Goal: Task Accomplishment & Management: Complete application form

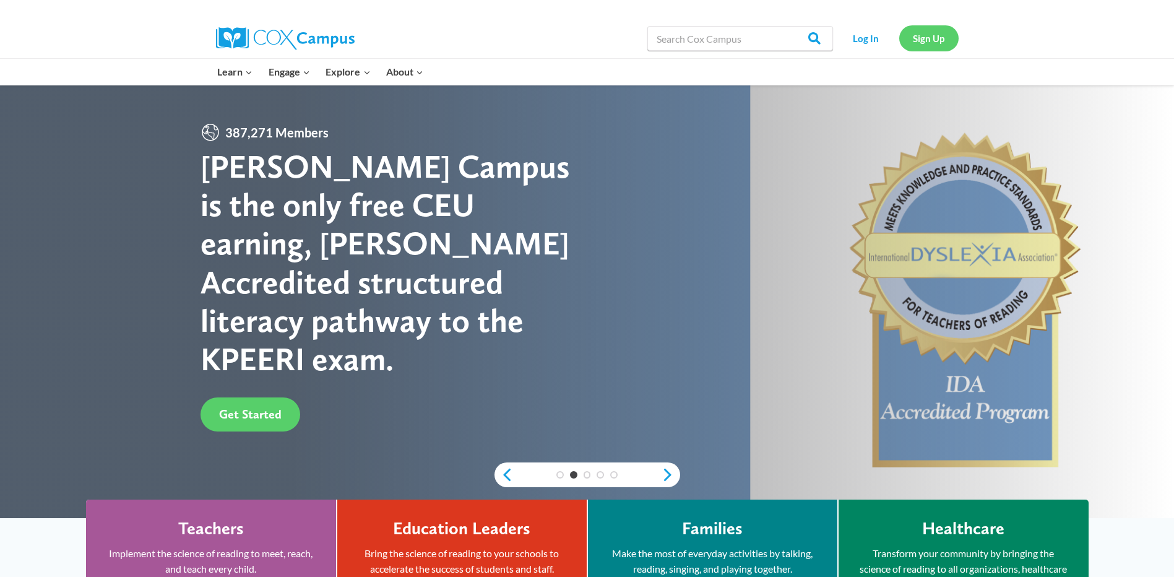
click at [939, 39] on link "Sign Up" at bounding box center [929, 37] width 59 height 25
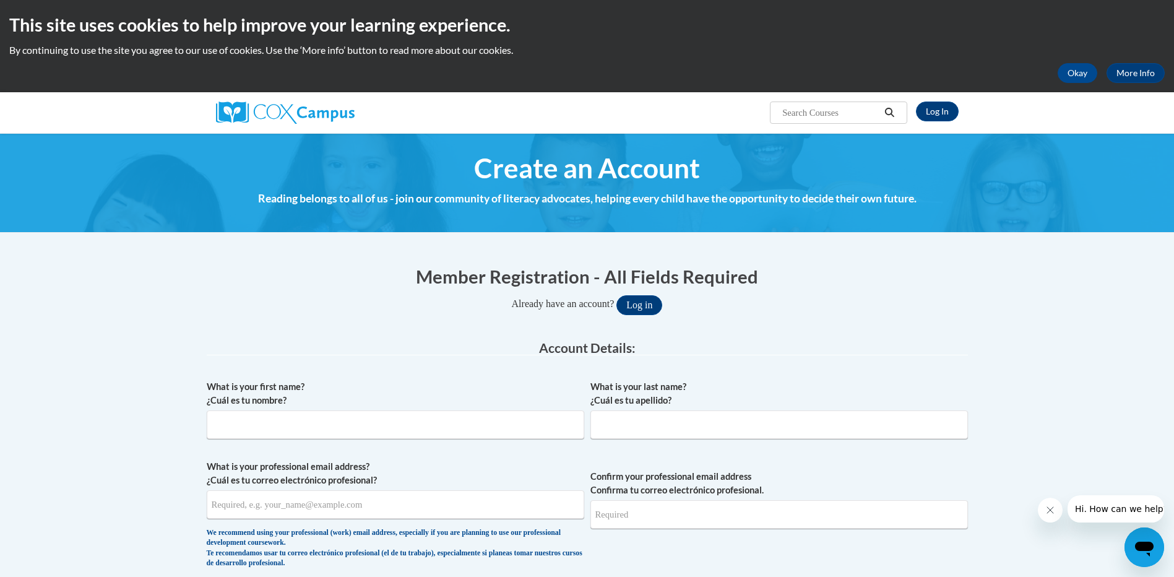
click at [868, 117] on input "Search..." at bounding box center [830, 112] width 99 height 15
click at [944, 108] on link "Log In" at bounding box center [937, 112] width 43 height 20
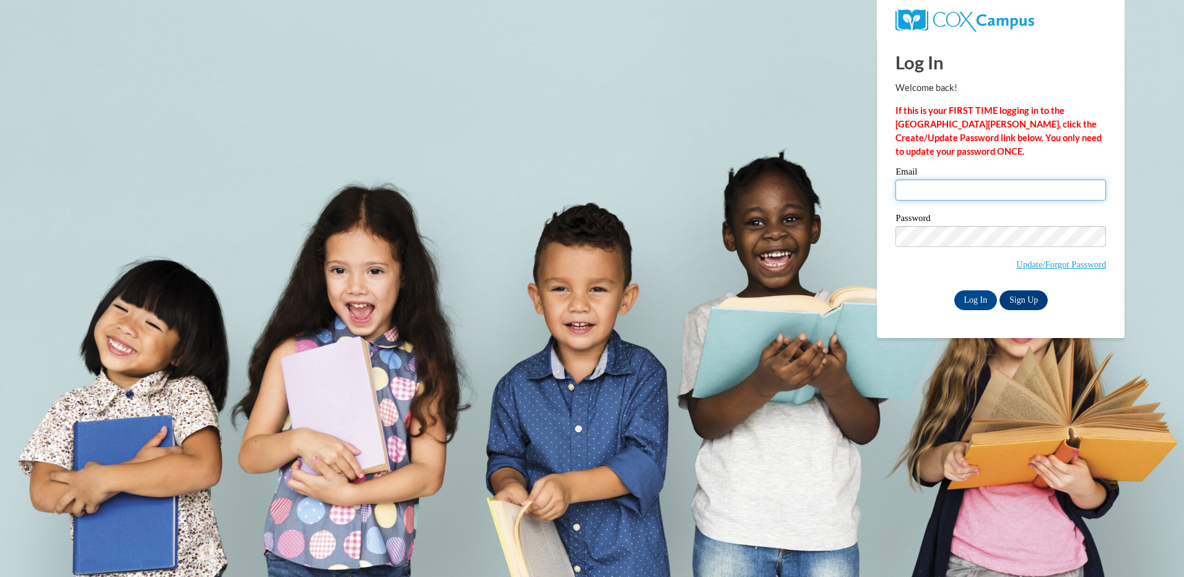
click at [1050, 182] on input "Email" at bounding box center [1000, 190] width 211 height 21
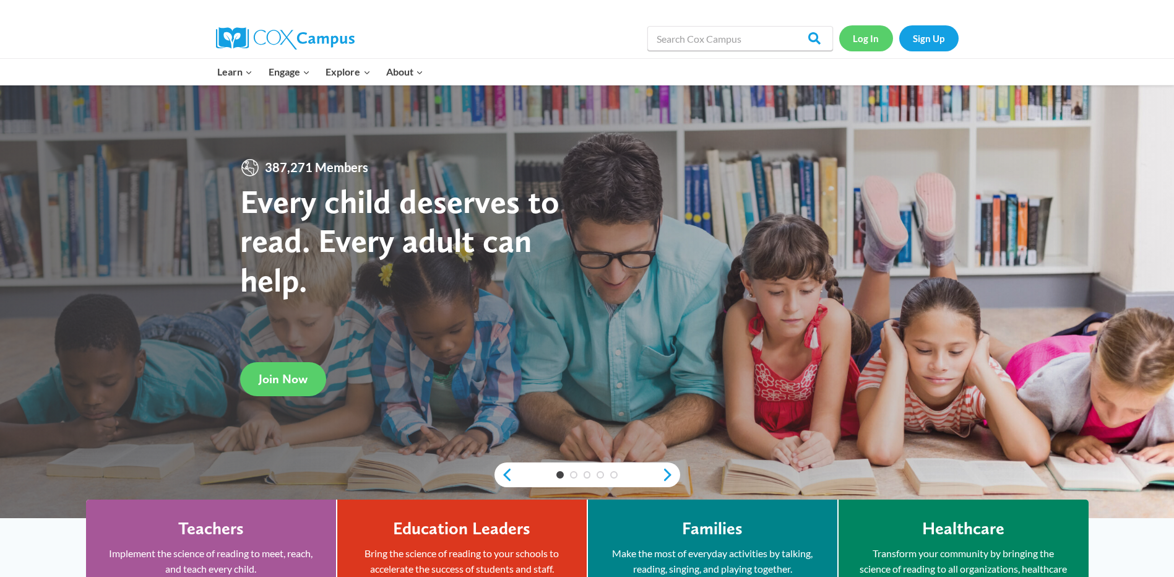
click at [870, 38] on link "Log In" at bounding box center [867, 37] width 54 height 25
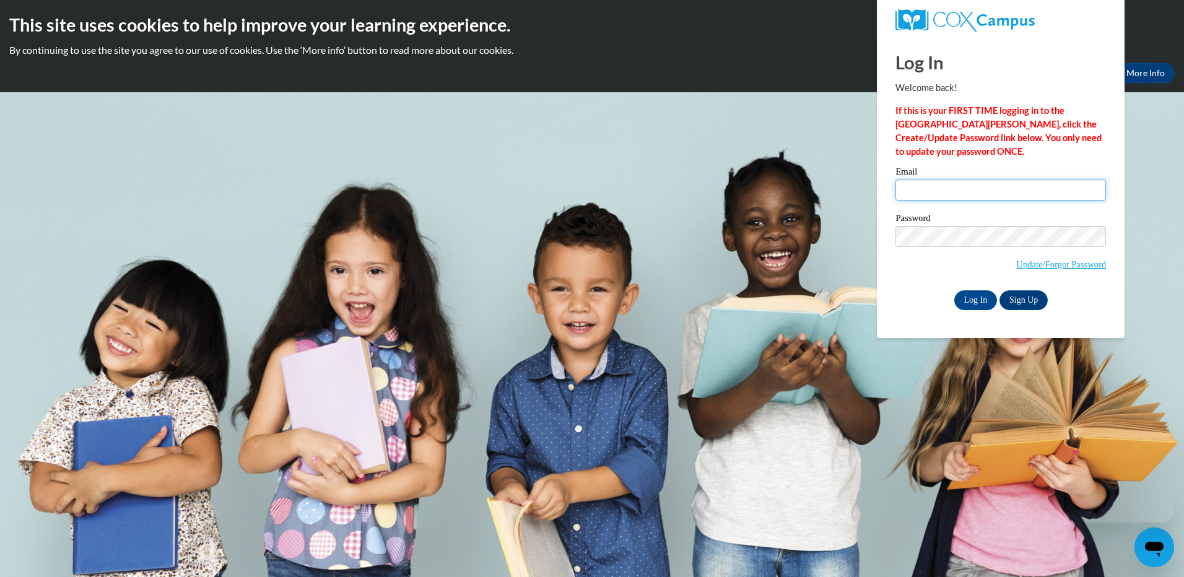
click at [986, 183] on input "Email" at bounding box center [1000, 190] width 211 height 21
click at [1018, 200] on div "Email jschv05@gmail.com" at bounding box center [1000, 188] width 211 height 43
click at [1022, 196] on input "jschv05@gmail.com" at bounding box center [1000, 190] width 211 height 21
drag, startPoint x: 1022, startPoint y: 196, endPoint x: 765, endPoint y: 162, distance: 258.5
click at [765, 162] on body "This site uses cookies to help improve your learning experience. By continuing …" at bounding box center [592, 288] width 1184 height 577
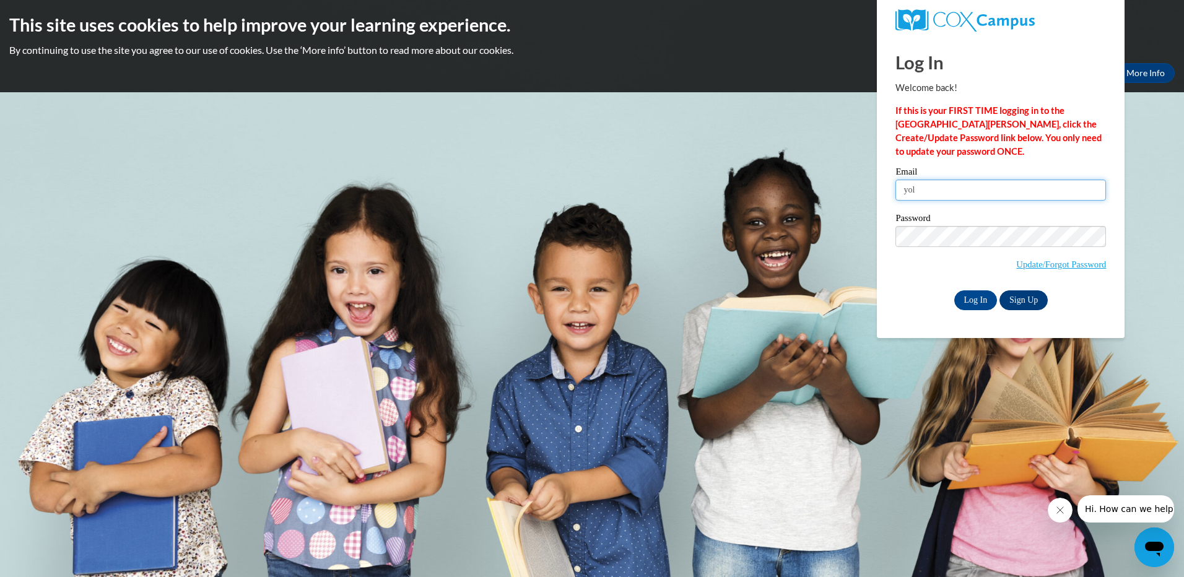
type input "yolli40jojo@gmail.com"
click at [954, 290] on input "Log In" at bounding box center [975, 300] width 43 height 20
click at [979, 298] on input "Log In" at bounding box center [975, 300] width 43 height 20
click at [974, 299] on input "Log In" at bounding box center [975, 300] width 43 height 20
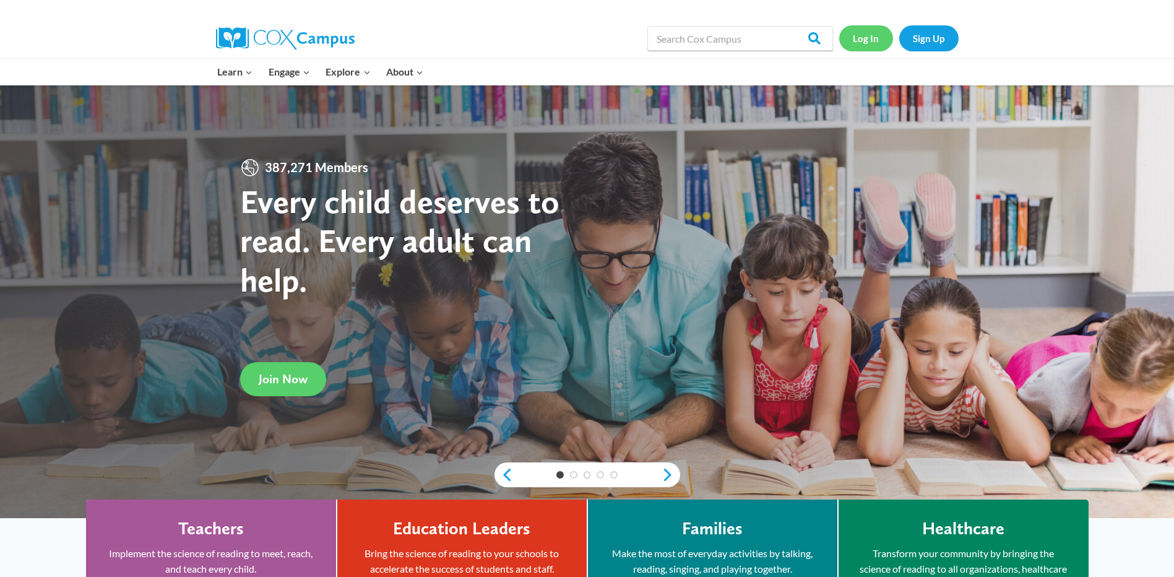
click at [866, 38] on link "Log In" at bounding box center [867, 37] width 54 height 25
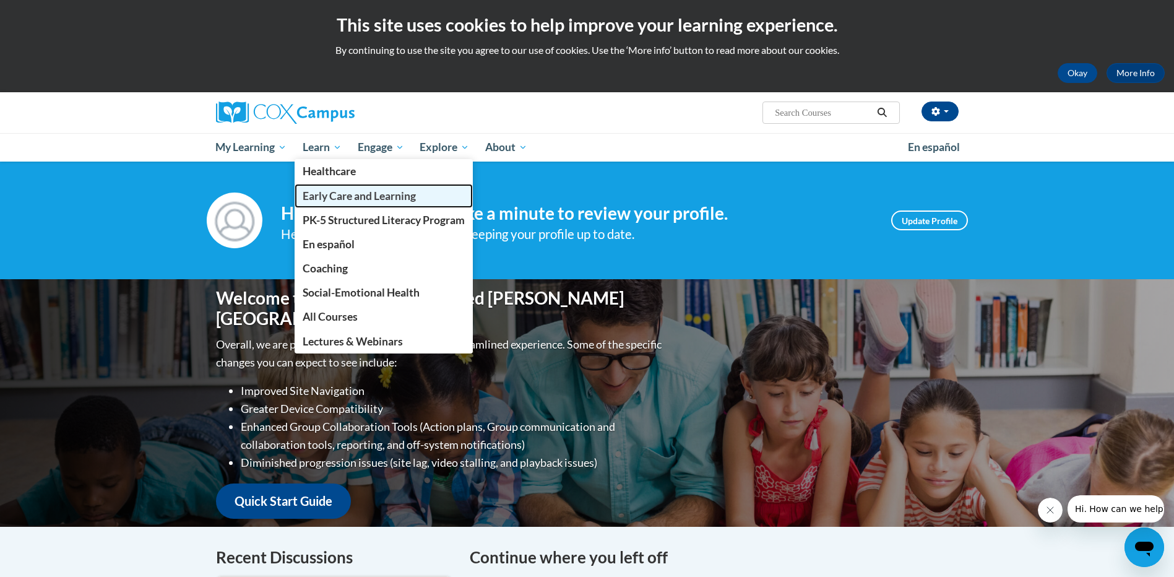
click at [352, 198] on span "Early Care and Learning" at bounding box center [359, 195] width 113 height 13
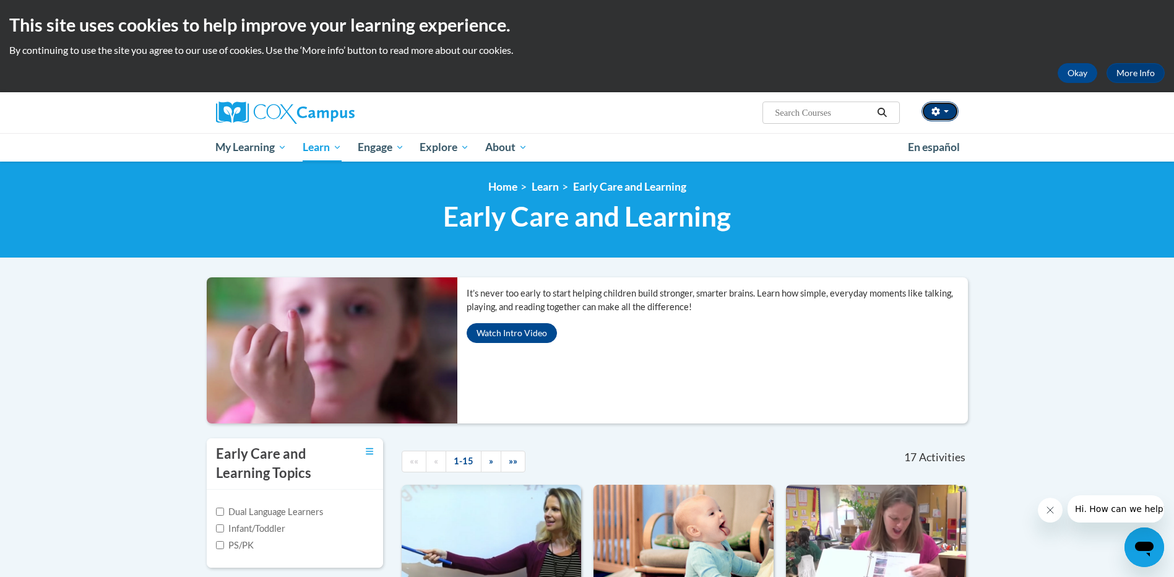
click at [940, 112] on icon "button" at bounding box center [936, 111] width 9 height 9
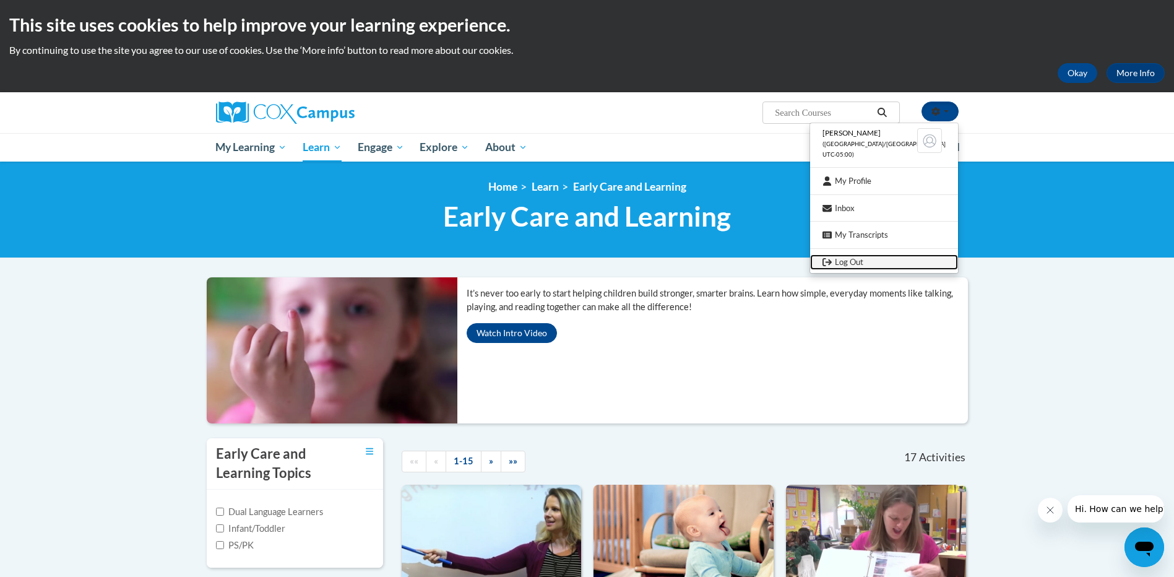
click at [882, 260] on link "Log Out" at bounding box center [884, 261] width 148 height 15
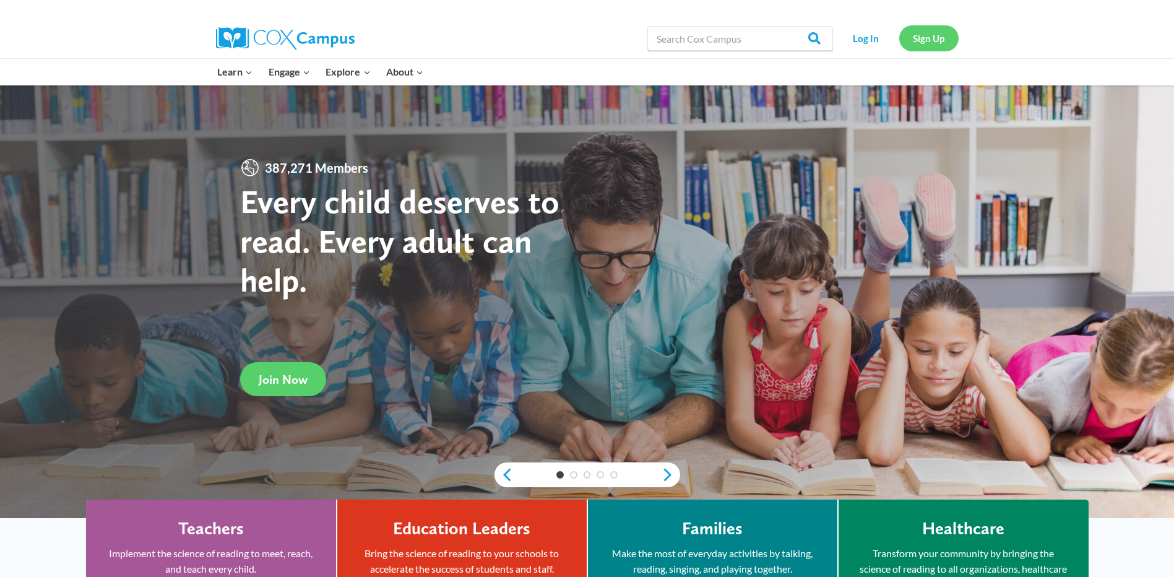
click at [944, 38] on link "Sign Up" at bounding box center [929, 37] width 59 height 25
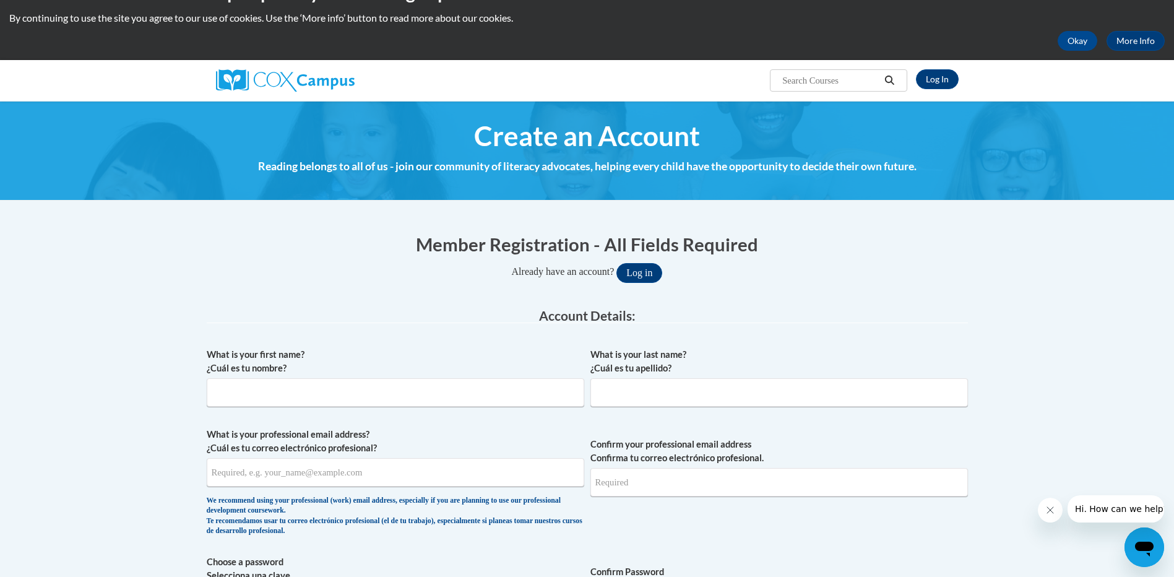
scroll to position [62, 0]
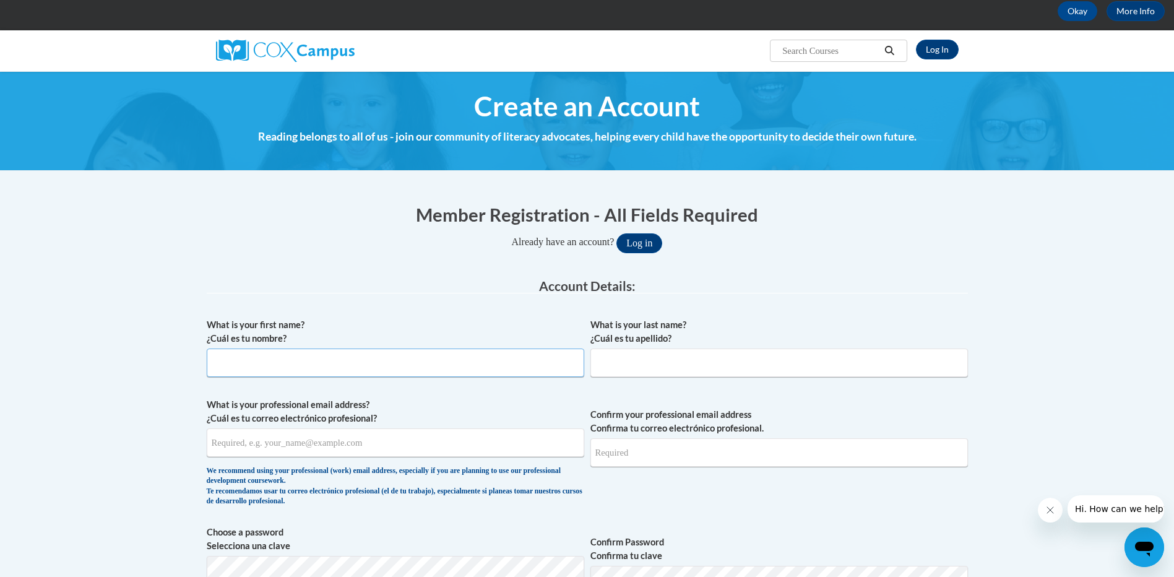
click at [433, 355] on input "What is your first name? ¿Cuál es tu nombre?" at bounding box center [396, 363] width 378 height 28
type input "[PERSON_NAME]"
type input "[EMAIL_ADDRESS][DOMAIN_NAME]"
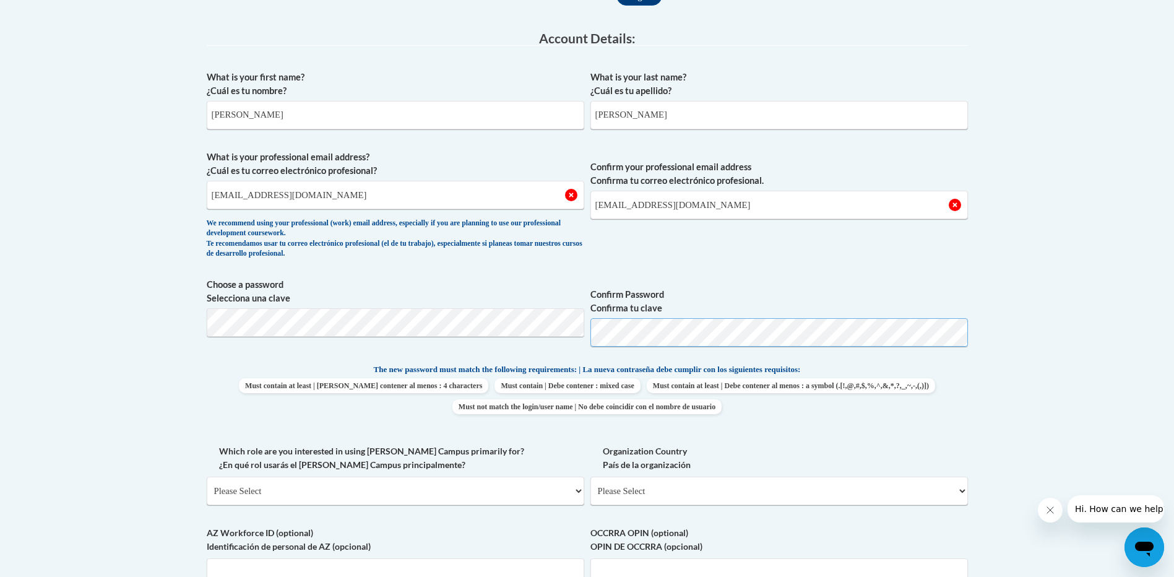
scroll to position [371, 0]
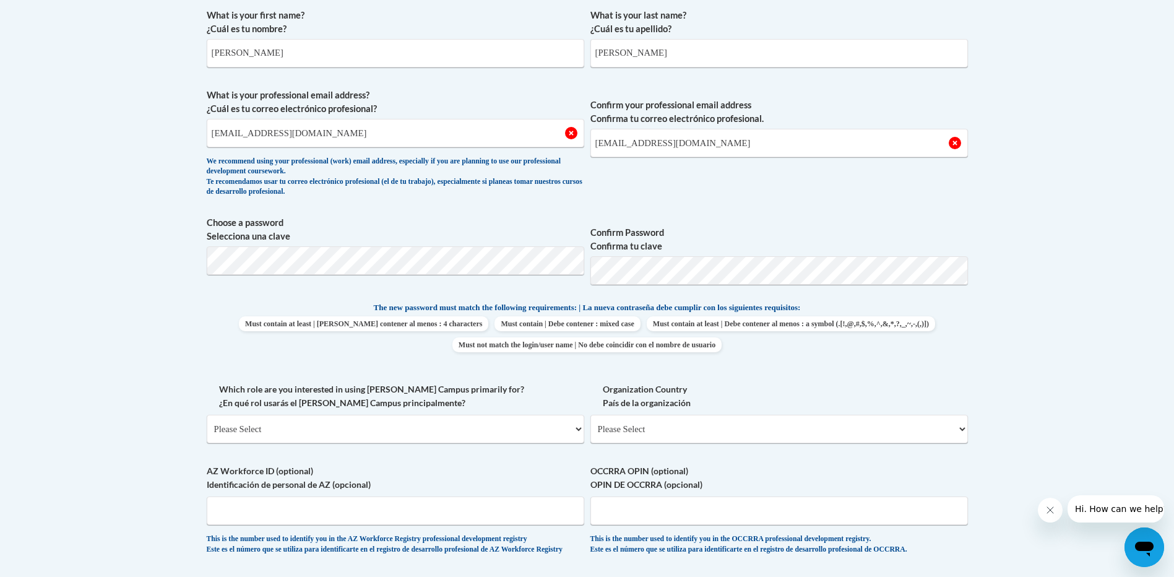
click at [702, 285] on span "Confirm Password Confirma tu clave" at bounding box center [780, 255] width 378 height 79
click at [461, 280] on span "Choose a password Selecciona una clave" at bounding box center [396, 255] width 378 height 79
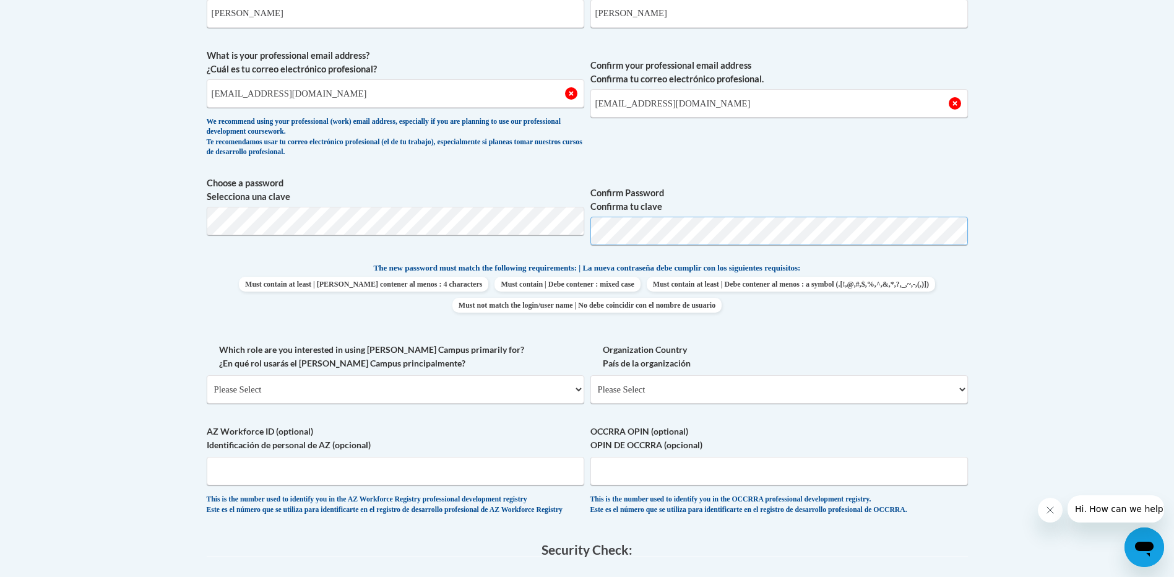
scroll to position [433, 0]
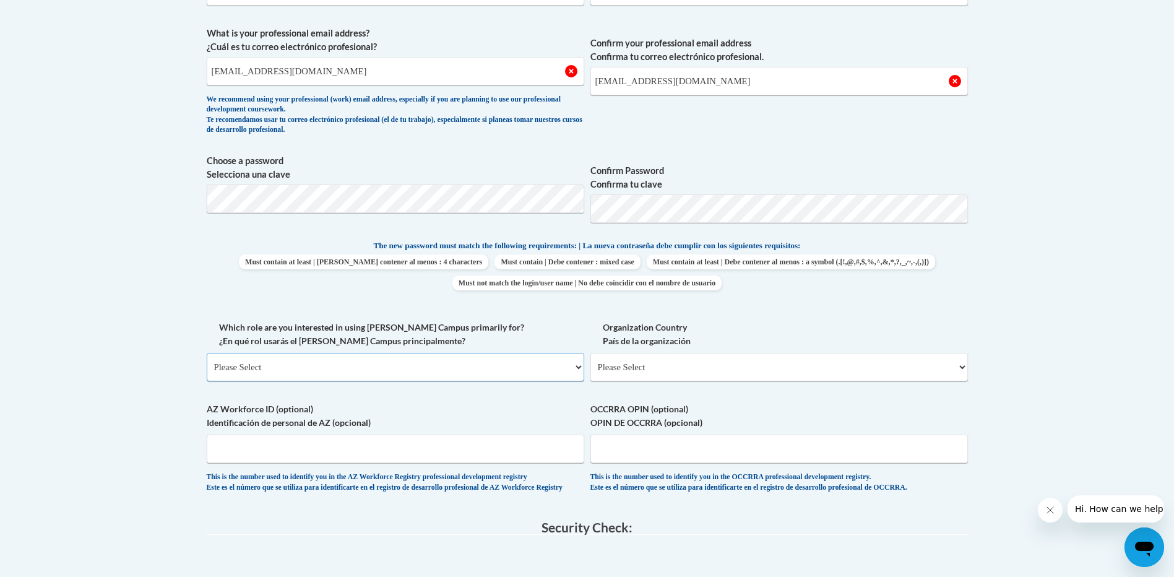
click at [516, 362] on select "Please Select College/University | Colegio/Universidad Community/Nonprofit Part…" at bounding box center [396, 367] width 378 height 28
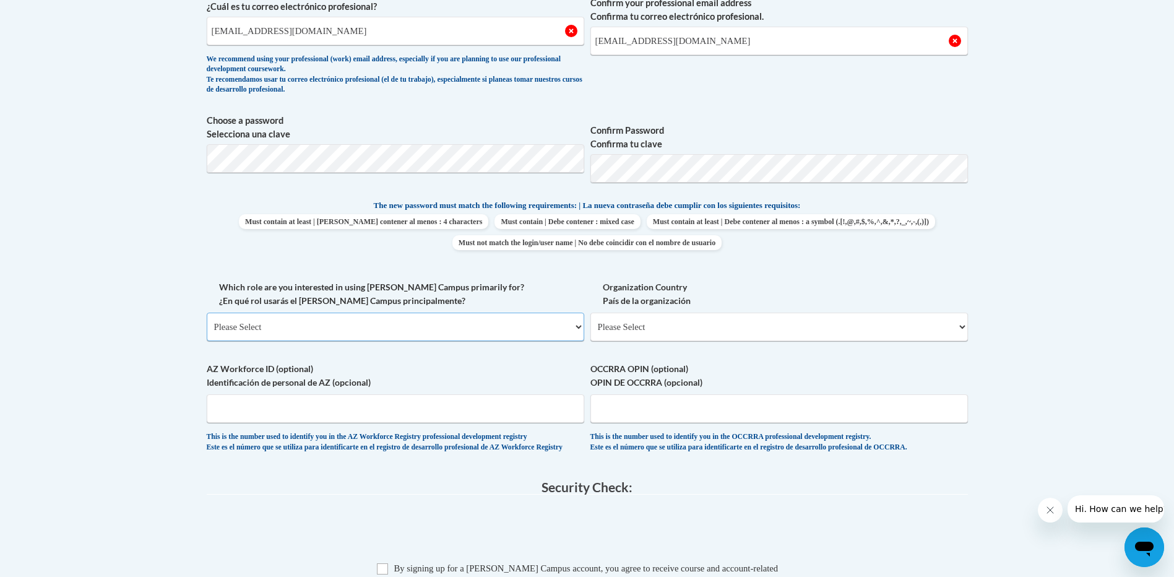
scroll to position [495, 0]
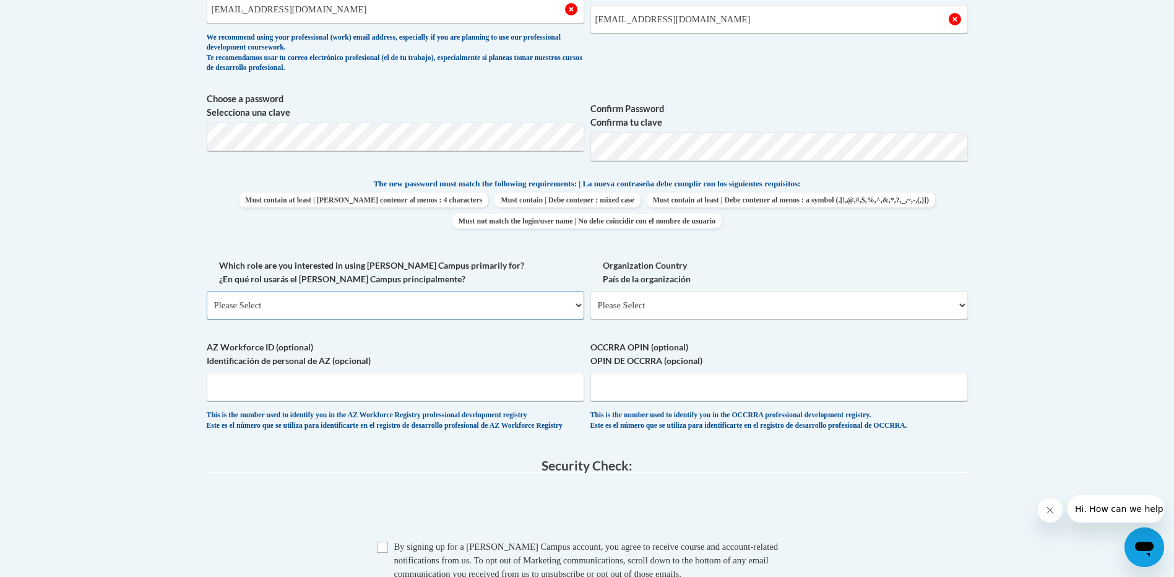
click at [485, 303] on select "Please Select College/University | Colegio/Universidad Community/Nonprofit Part…" at bounding box center [396, 305] width 378 height 28
select select "fbf2d438-af2f-41f8-98f1-81c410e29de3"
click at [207, 291] on select "Please Select College/University | Colegio/Universidad Community/Nonprofit Part…" at bounding box center [396, 305] width 378 height 28
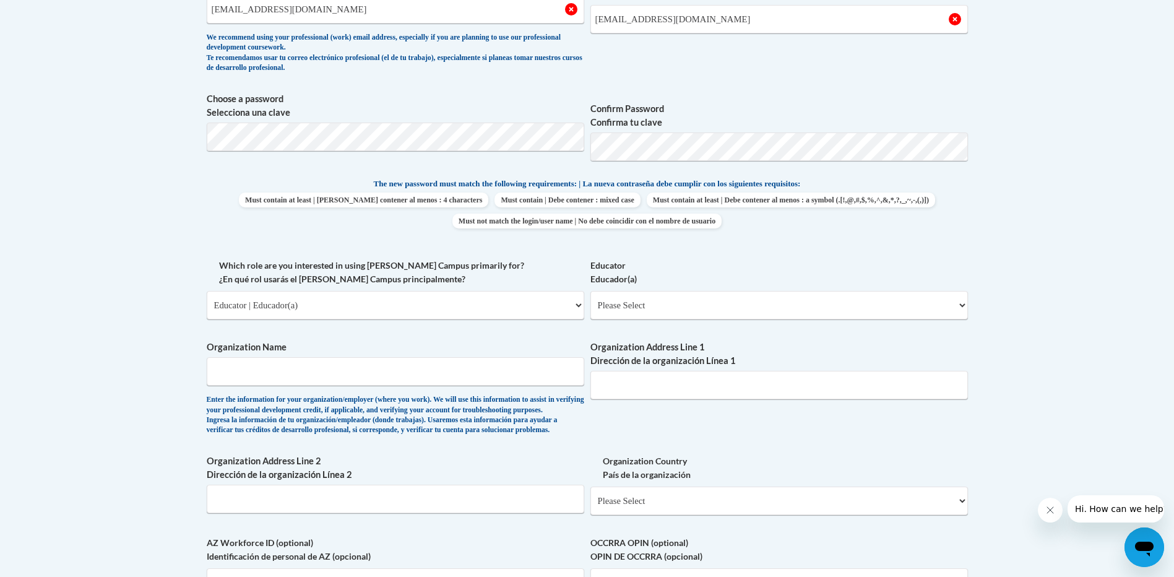
click at [638, 320] on div "Educator Educador(a) Please Select Early Learning/Daycare Teacher/Family Home C…" at bounding box center [780, 294] width 378 height 70
click at [651, 311] on select "Please Select Early Learning/Daycare Teacher/Family Home Care Provider | Maestr…" at bounding box center [780, 305] width 378 height 28
select select "5e2af403-4f2c-4e49-a02f-103e55d7b75b"
click at [591, 291] on select "Please Select Early Learning/Daycare Teacher/Family Home Care Provider | Maestr…" at bounding box center [780, 305] width 378 height 28
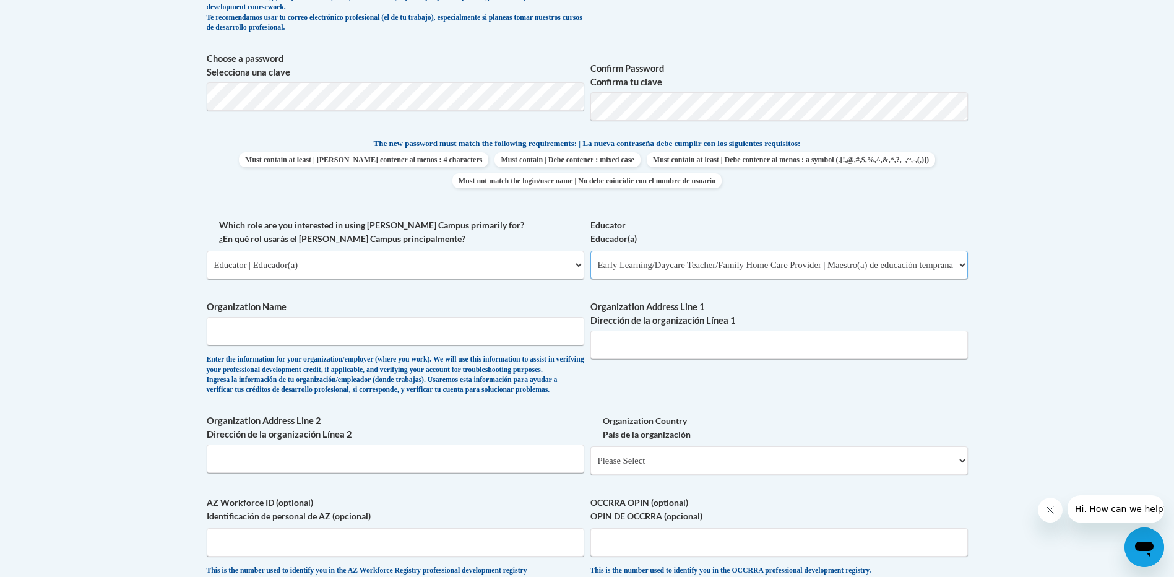
scroll to position [557, 0]
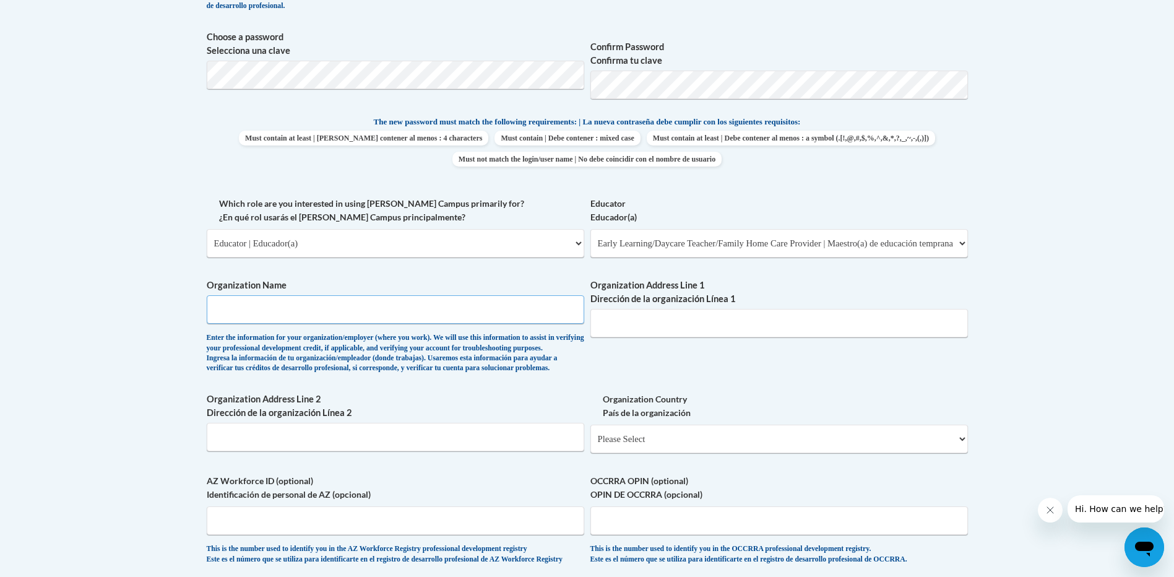
click at [514, 316] on input "Organization Name" at bounding box center [396, 309] width 378 height 28
type input "b"
type input "Building blocks academy"
click at [716, 330] on input "Organization Address Line 1 Dirección de la organización Línea 1" at bounding box center [780, 323] width 378 height 28
click at [628, 285] on label "Organization Address Line 1 Dirección de la organización Línea 1" at bounding box center [780, 292] width 378 height 27
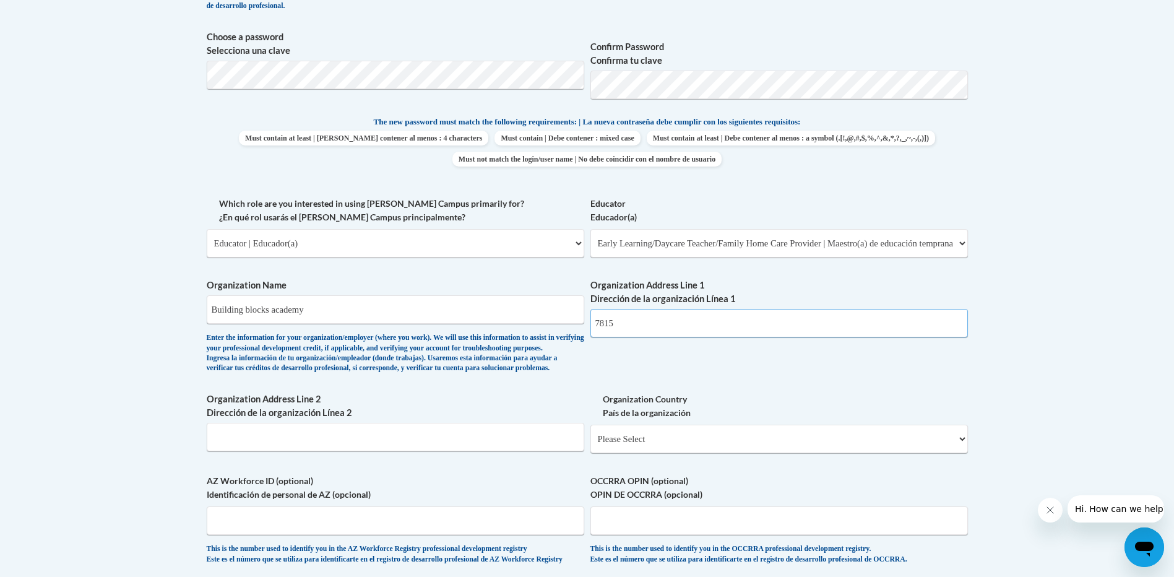
drag, startPoint x: 628, startPoint y: 285, endPoint x: 656, endPoint y: 323, distance: 46.9
click at [659, 335] on input "7815" at bounding box center [780, 323] width 378 height 28
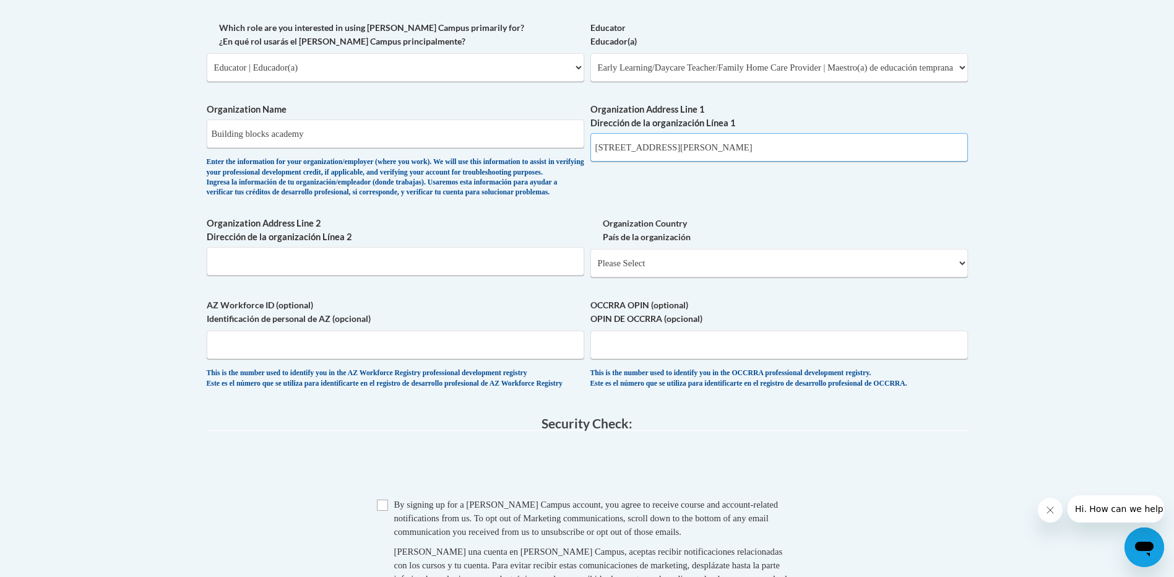
scroll to position [743, 0]
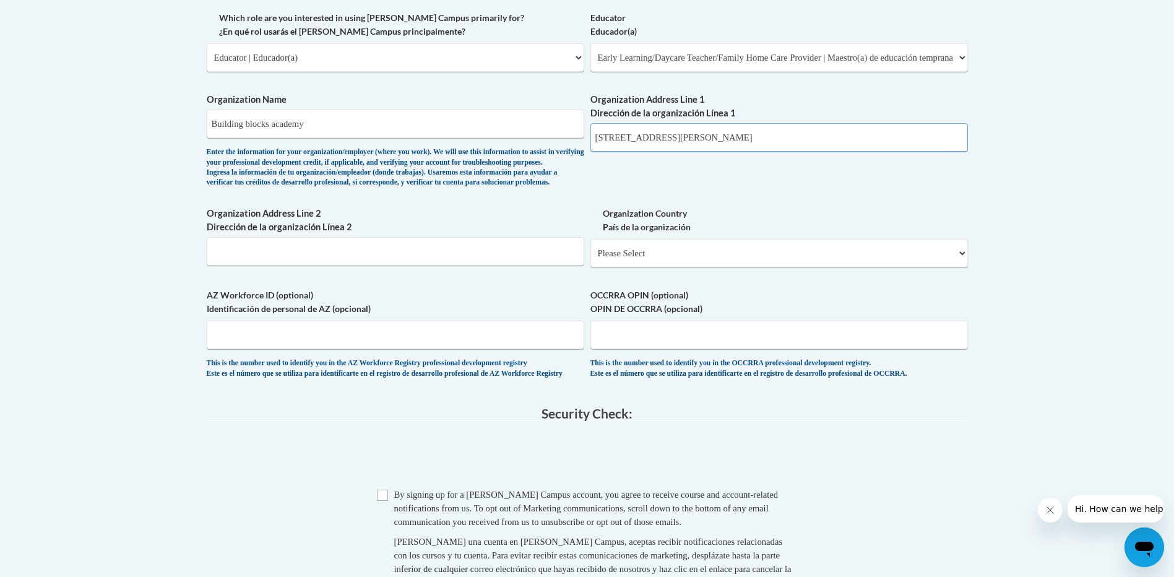
type input "[STREET_ADDRESS][PERSON_NAME]"
click at [638, 267] on select "Please Select [GEOGRAPHIC_DATA] | [GEOGRAPHIC_DATA] Outside of [GEOGRAPHIC_DATA…" at bounding box center [780, 253] width 378 height 28
select select "ad49bcad-a171-4b2e-b99c-48b446064914"
click at [591, 259] on select "Please Select [GEOGRAPHIC_DATA] | [GEOGRAPHIC_DATA] Outside of [GEOGRAPHIC_DATA…" at bounding box center [780, 253] width 378 height 28
select select
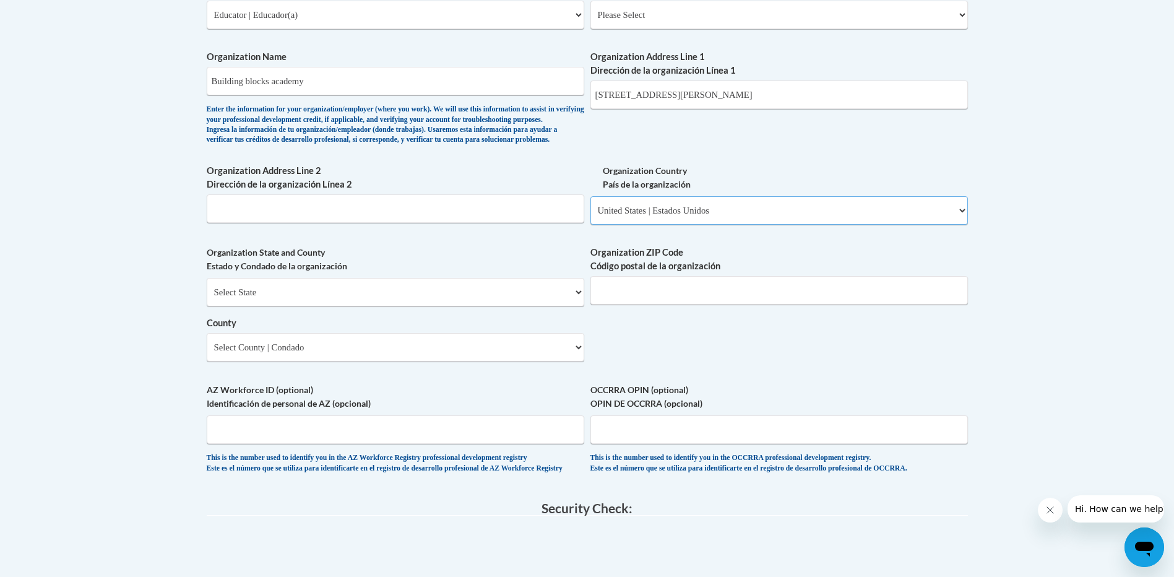
scroll to position [805, 0]
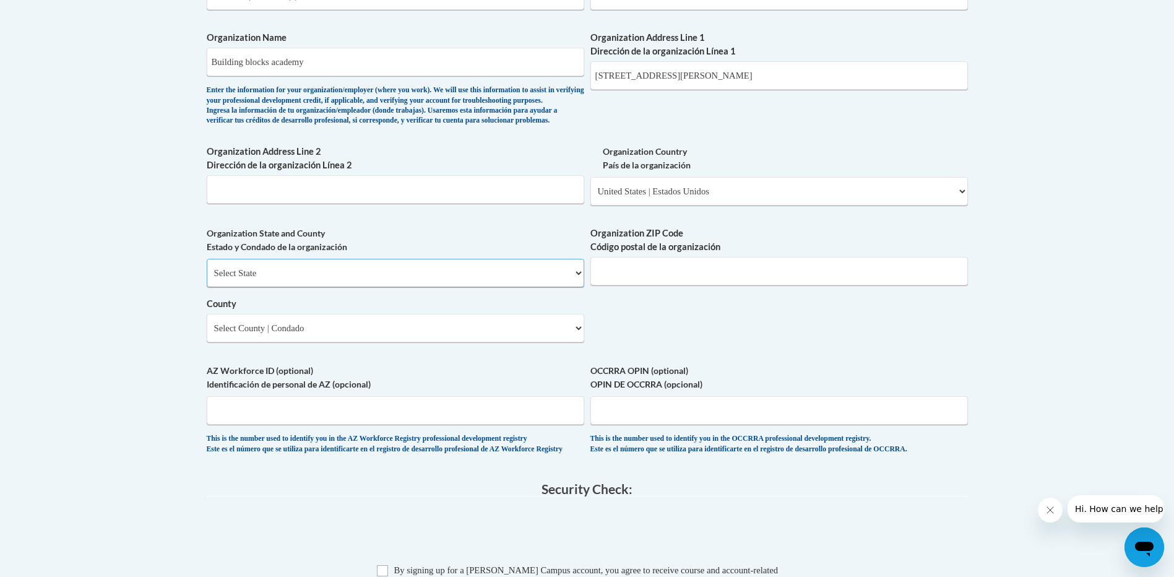
click at [462, 287] on select "Select State [US_STATE] [US_STATE] [US_STATE] [US_STATE] [US_STATE] [US_STATE] …" at bounding box center [396, 273] width 378 height 28
select select "[US_STATE]"
click at [207, 279] on select "Select State [US_STATE] [US_STATE] [US_STATE] [US_STATE] [US_STATE] [US_STATE] …" at bounding box center [396, 273] width 378 height 28
click at [638, 285] on input "Organization ZIP Code Código postal de la organización" at bounding box center [780, 271] width 378 height 28
type input "77061"
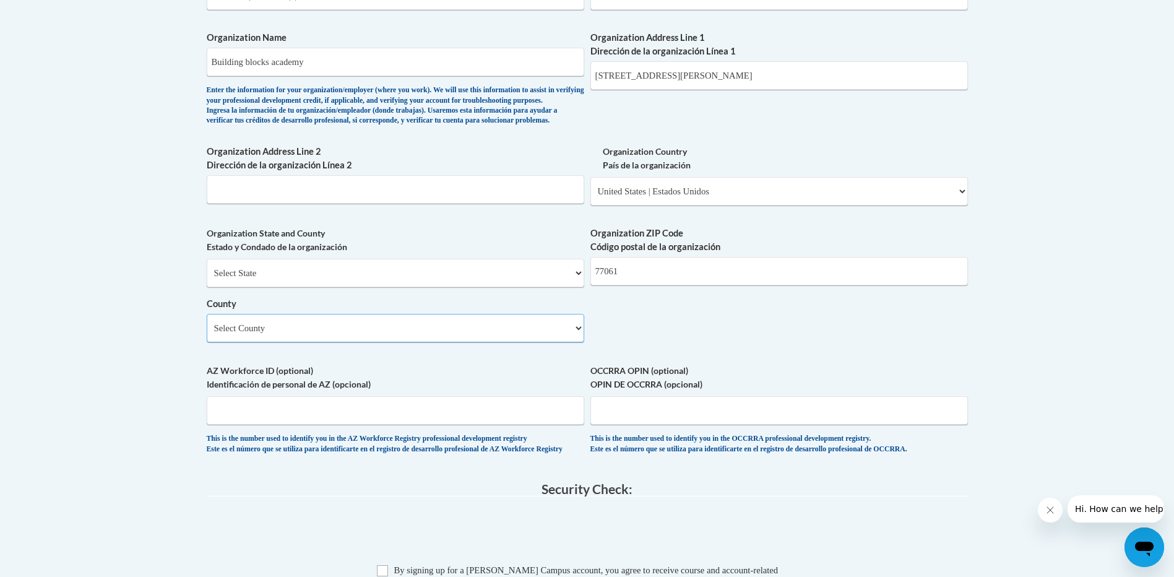
drag, startPoint x: 318, startPoint y: 345, endPoint x: 315, endPoint y: 334, distance: 11.4
click at [318, 342] on select "Select County [PERSON_NAME] [PERSON_NAME] [PERSON_NAME] [PERSON_NAME] Atascosa …" at bounding box center [396, 328] width 378 height 28
select select "[PERSON_NAME]"
click at [207, 334] on select "Select County [PERSON_NAME] [PERSON_NAME] [PERSON_NAME] [PERSON_NAME] Atascosa …" at bounding box center [396, 328] width 378 height 28
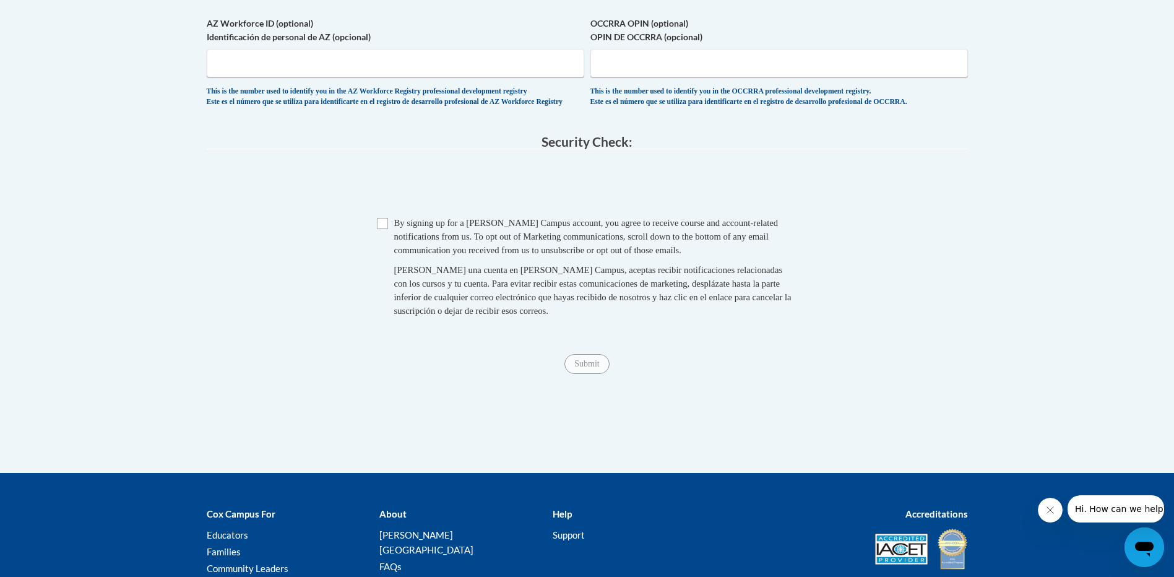
scroll to position [1283, 0]
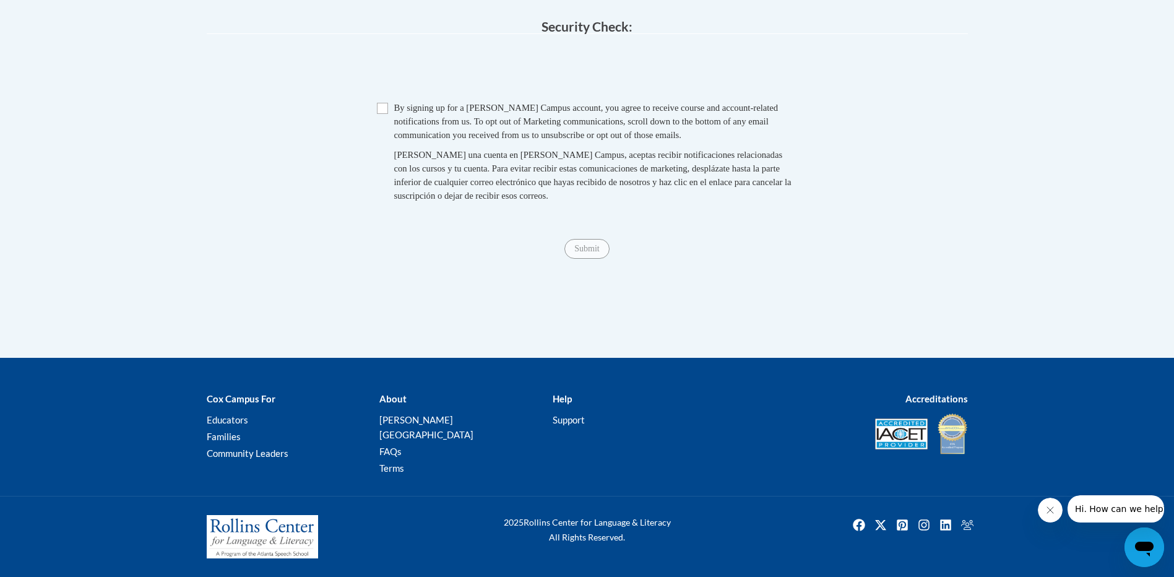
click at [391, 125] on span "Checkbox By signing up for a [PERSON_NAME] Campus account, you agree to receive…" at bounding box center [587, 158] width 421 height 114
click at [384, 114] on input "Checkbox" at bounding box center [382, 108] width 11 height 11
checkbox input "true"
click at [574, 255] on div "Submit Submit" at bounding box center [588, 249] width 762 height 20
click at [575, 253] on span "Submit" at bounding box center [587, 248] width 45 height 10
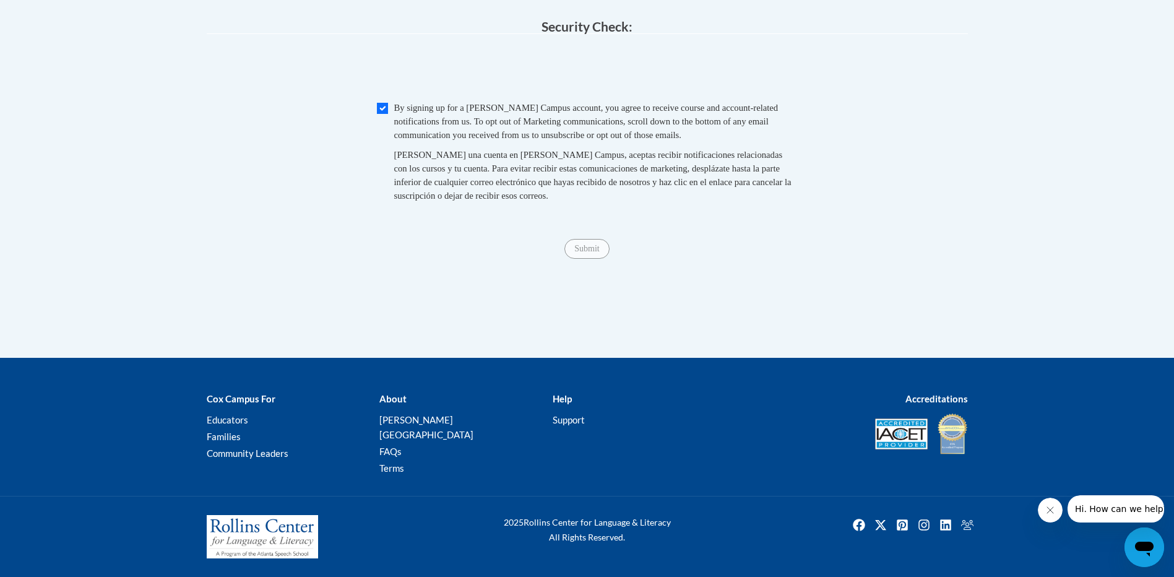
click at [573, 253] on span "Submit" at bounding box center [587, 248] width 45 height 10
click at [570, 253] on span "Submit" at bounding box center [587, 248] width 45 height 10
click at [568, 253] on span "Submit" at bounding box center [587, 248] width 45 height 10
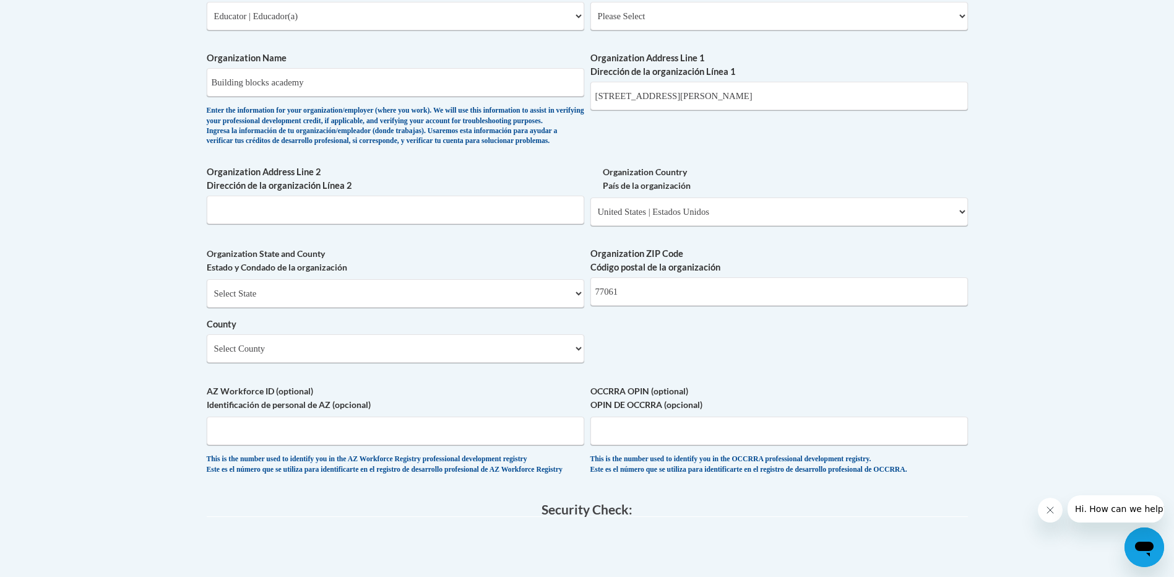
scroll to position [805, 0]
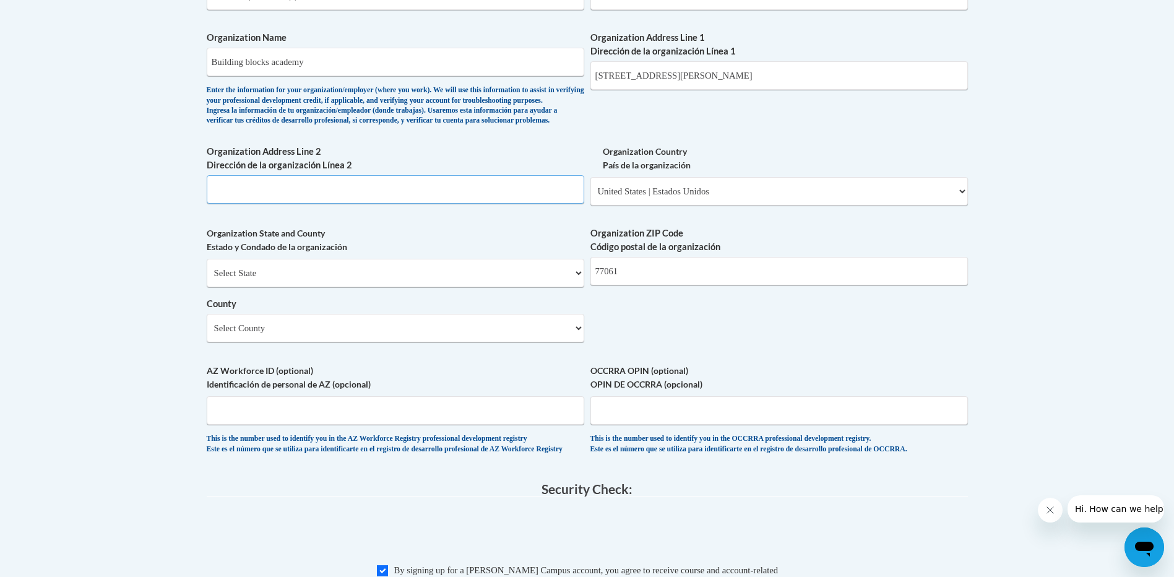
click at [389, 204] on input "Organization Address Line 2 Dirección de la organización Línea 2" at bounding box center [396, 189] width 378 height 28
type input "[STREET_ADDRESS][PERSON_NAME]"
click at [735, 76] on input "[STREET_ADDRESS][PERSON_NAME]" at bounding box center [780, 75] width 378 height 28
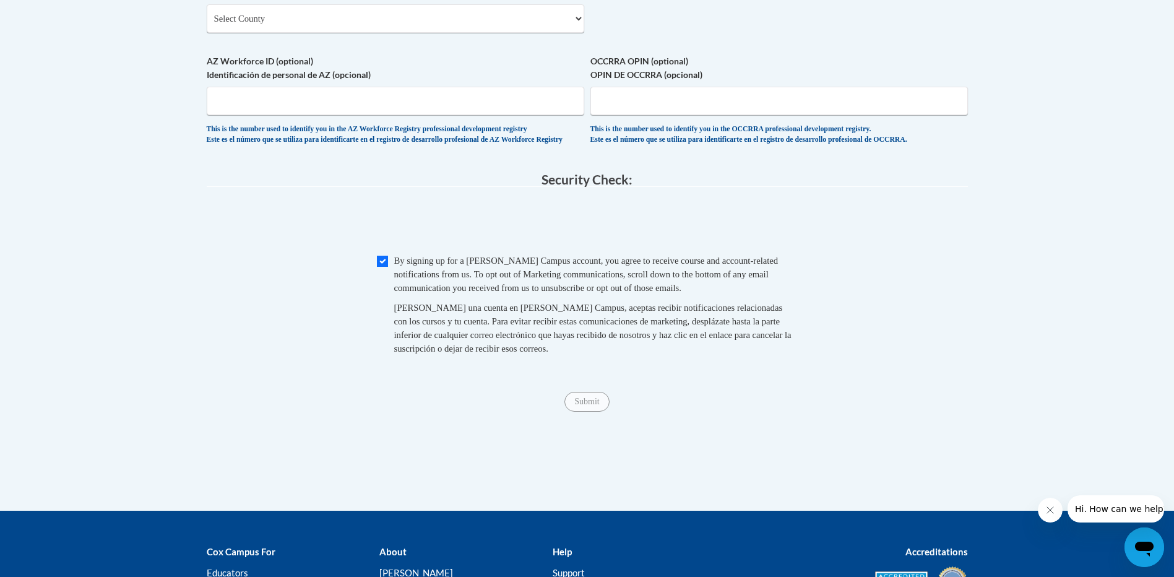
scroll to position [1283, 0]
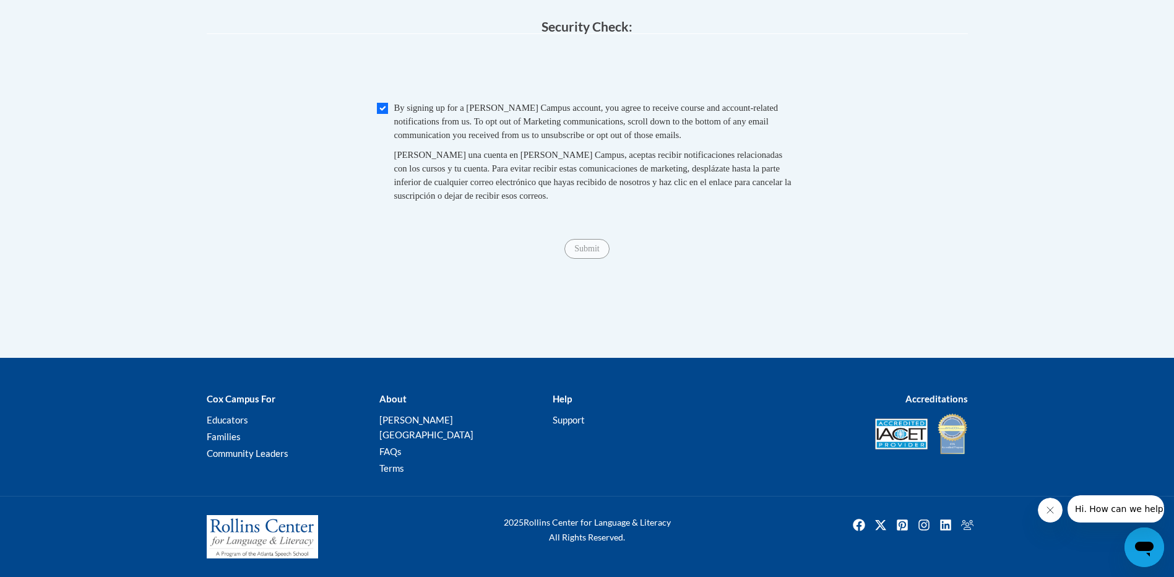
click at [599, 253] on span "Submit" at bounding box center [587, 248] width 45 height 10
click at [596, 253] on span "Submit" at bounding box center [587, 248] width 45 height 10
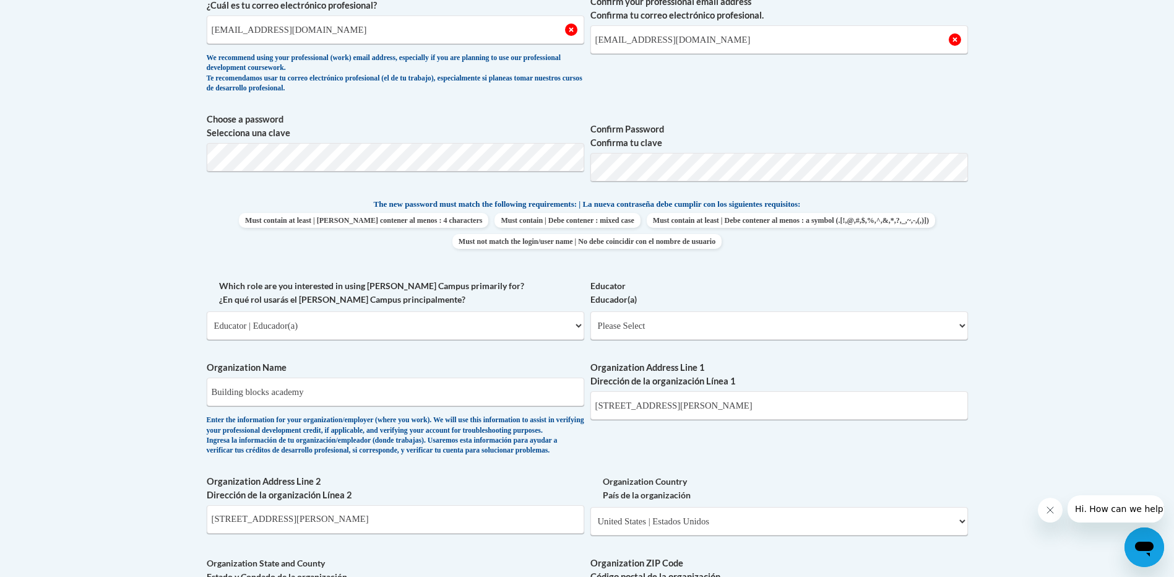
scroll to position [478, 0]
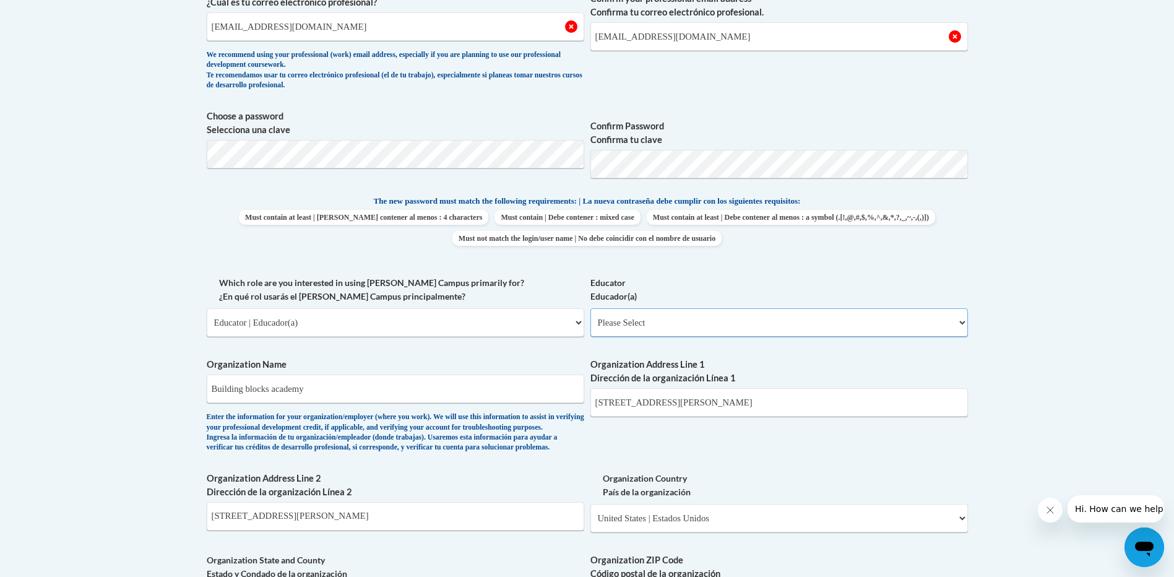
click at [713, 320] on select "Please Select Early Learning/Daycare Teacher/Family Home Care Provider | Maestr…" at bounding box center [780, 322] width 378 height 28
select select "5e2af403-4f2c-4e49-a02f-103e55d7b75b"
click at [591, 308] on select "Please Select Early Learning/Daycare Teacher/Family Home Care Provider | Maestr…" at bounding box center [780, 322] width 378 height 28
select select "null"
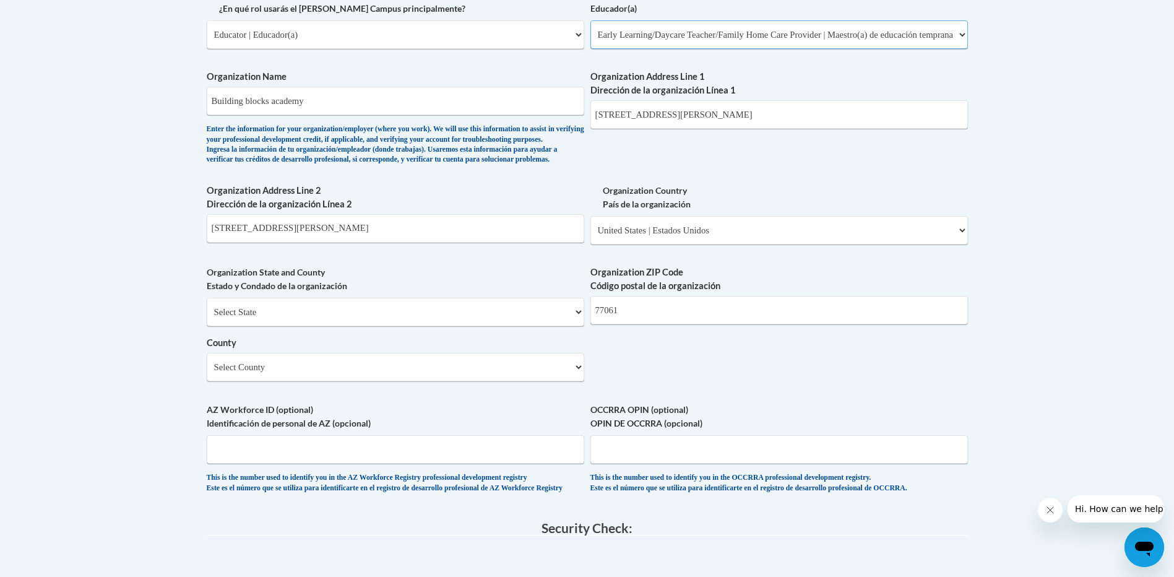
scroll to position [788, 0]
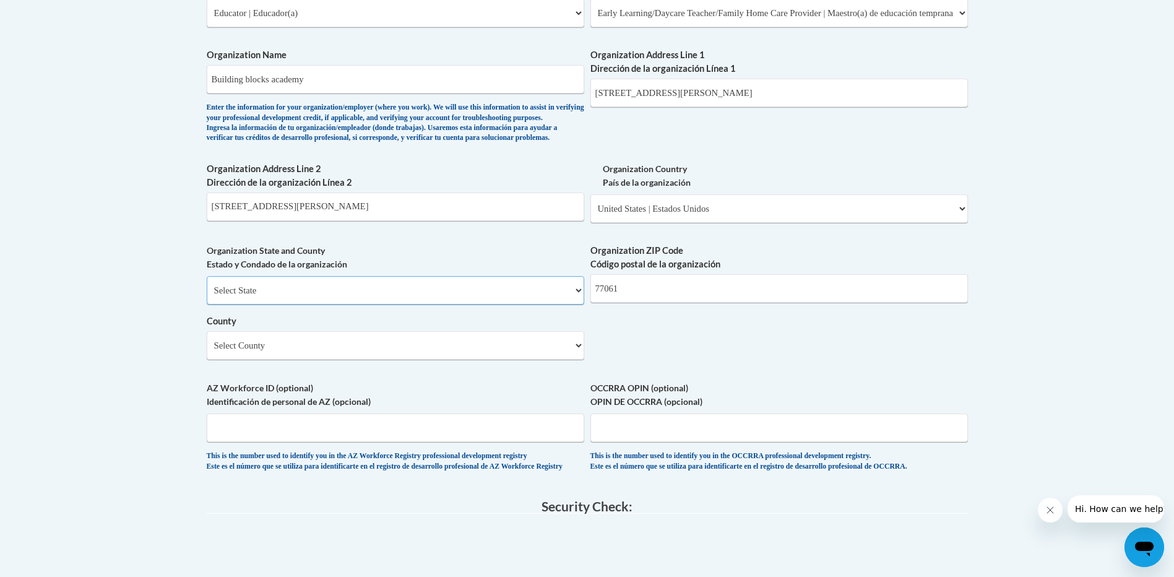
click at [570, 305] on select "Select State [US_STATE] [US_STATE] [US_STATE] [US_STATE] [US_STATE] [US_STATE] …" at bounding box center [396, 290] width 378 height 28
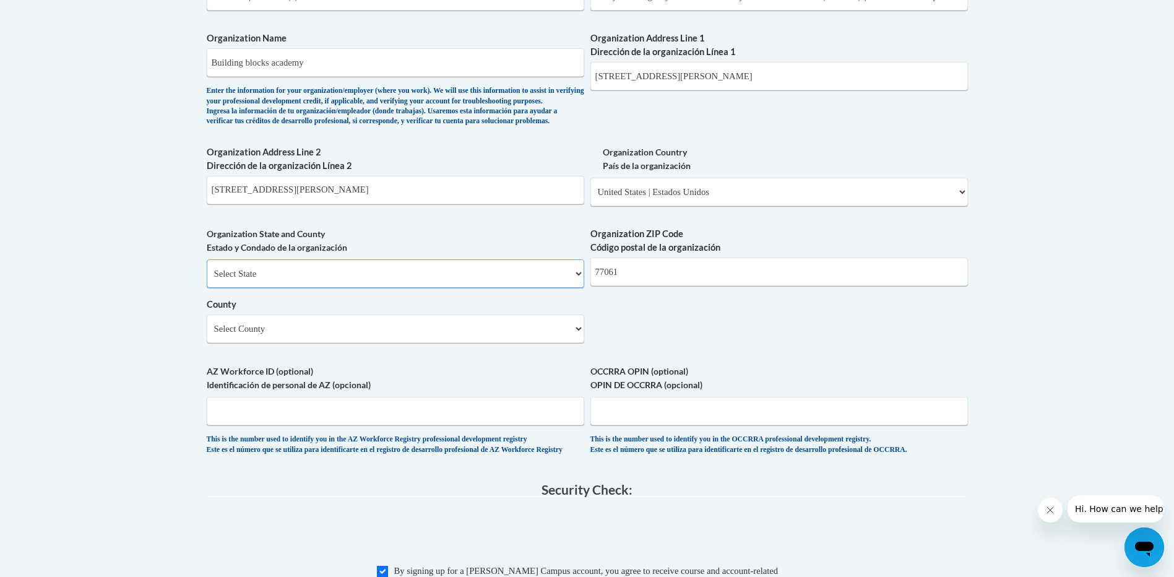
click at [375, 282] on select "Select State [US_STATE] [US_STATE] [US_STATE] [US_STATE] [US_STATE] [US_STATE] …" at bounding box center [396, 273] width 378 height 28
select select "[US_STATE]"
click at [207, 280] on select "Select State [US_STATE] [US_STATE] [US_STATE] [US_STATE] [US_STATE] [US_STATE] …" at bounding box center [396, 273] width 378 height 28
click at [345, 343] on select "Select County [PERSON_NAME] [PERSON_NAME] [PERSON_NAME] [PERSON_NAME] Atascosa …" at bounding box center [396, 329] width 378 height 28
click at [207, 335] on select "Select County [PERSON_NAME] [PERSON_NAME] [PERSON_NAME] [PERSON_NAME] Atascosa …" at bounding box center [396, 329] width 378 height 28
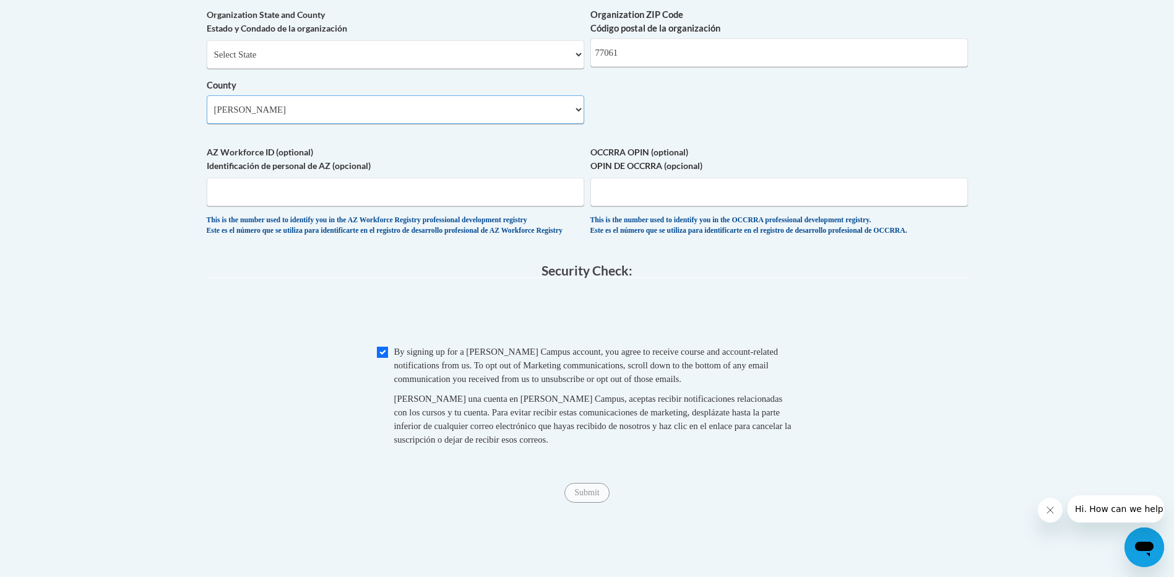
scroll to position [1052, 0]
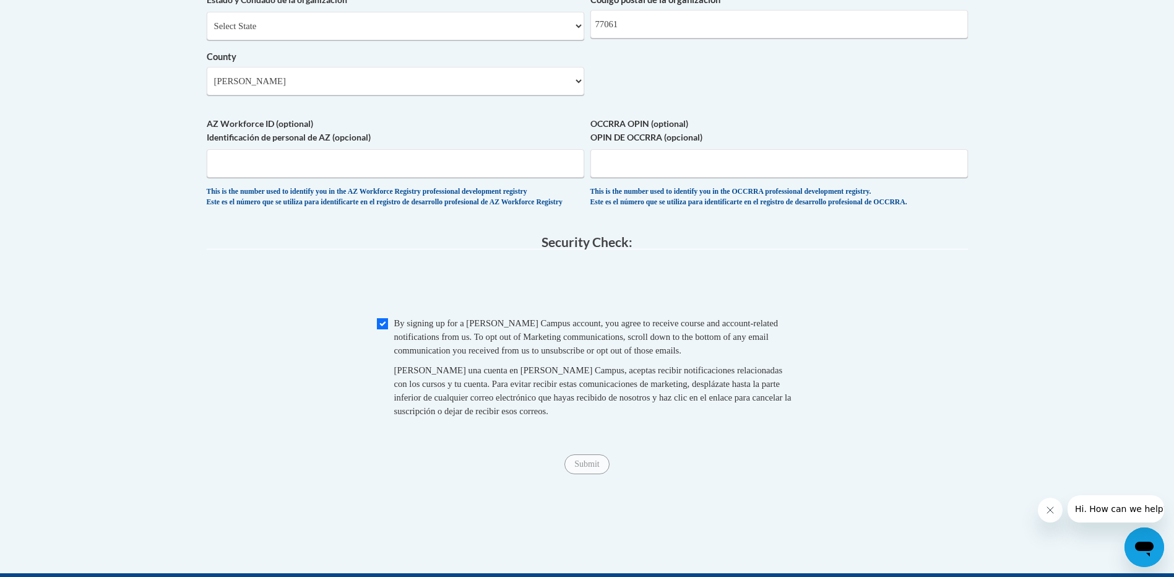
click at [575, 468] on span "Submit" at bounding box center [587, 463] width 45 height 10
click at [571, 468] on span "Submit" at bounding box center [587, 463] width 45 height 10
click at [576, 474] on div "Submit Submit" at bounding box center [588, 464] width 762 height 20
click at [575, 474] on div "Submit Submit" at bounding box center [588, 464] width 762 height 20
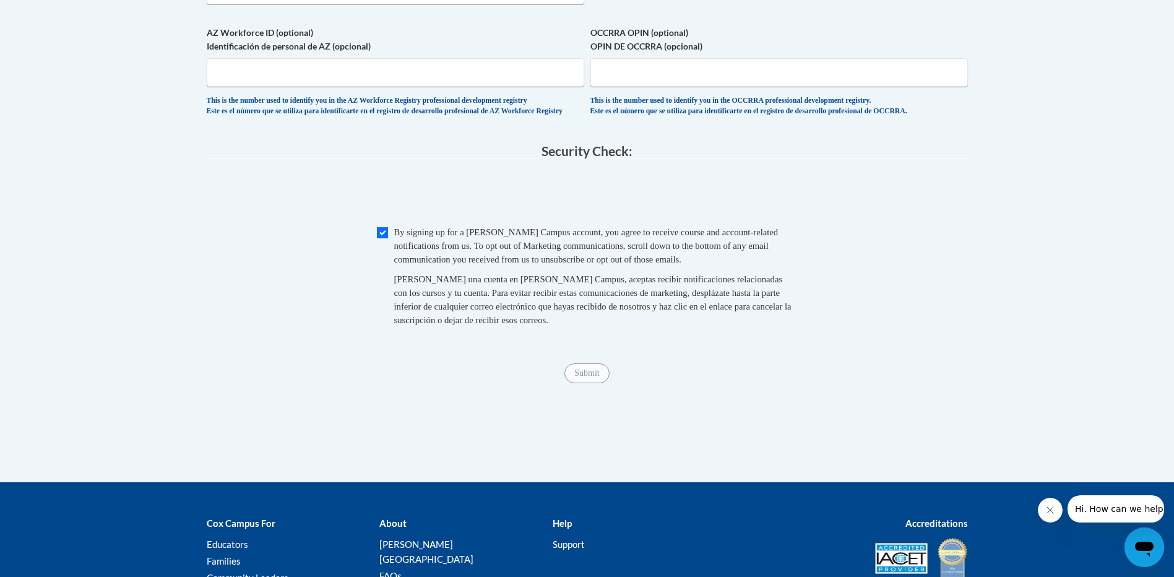
scroll to position [1238, 0]
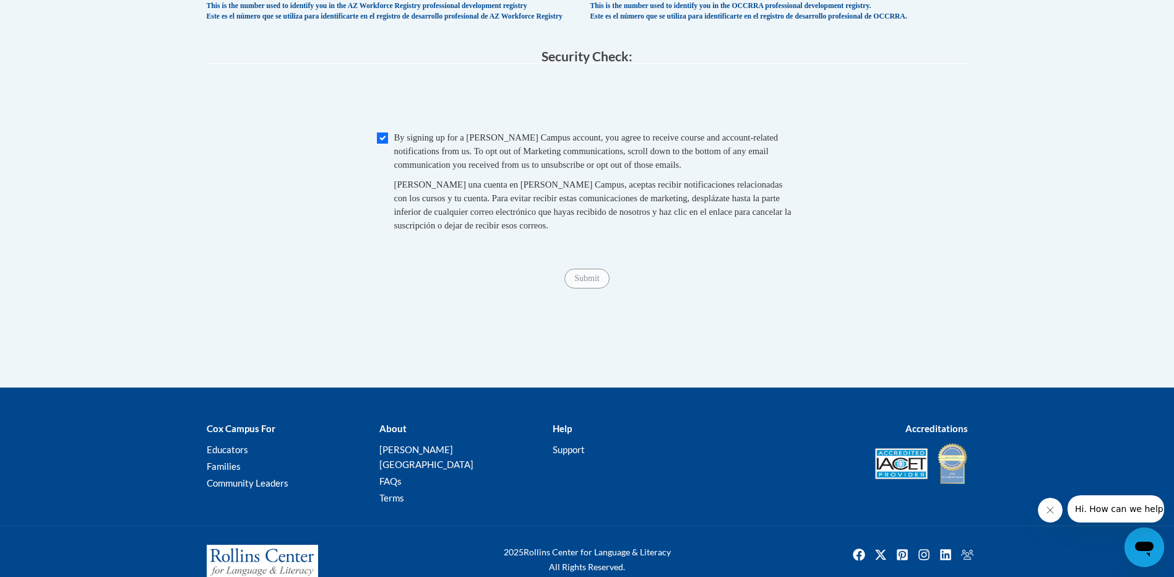
drag, startPoint x: 591, startPoint y: 306, endPoint x: 590, endPoint y: 298, distance: 8.1
click at [591, 289] on div "Submit Submit" at bounding box center [588, 279] width 762 height 20
click at [587, 289] on div "Submit Submit" at bounding box center [588, 279] width 762 height 20
click at [584, 289] on div "Submit Submit" at bounding box center [588, 279] width 762 height 20
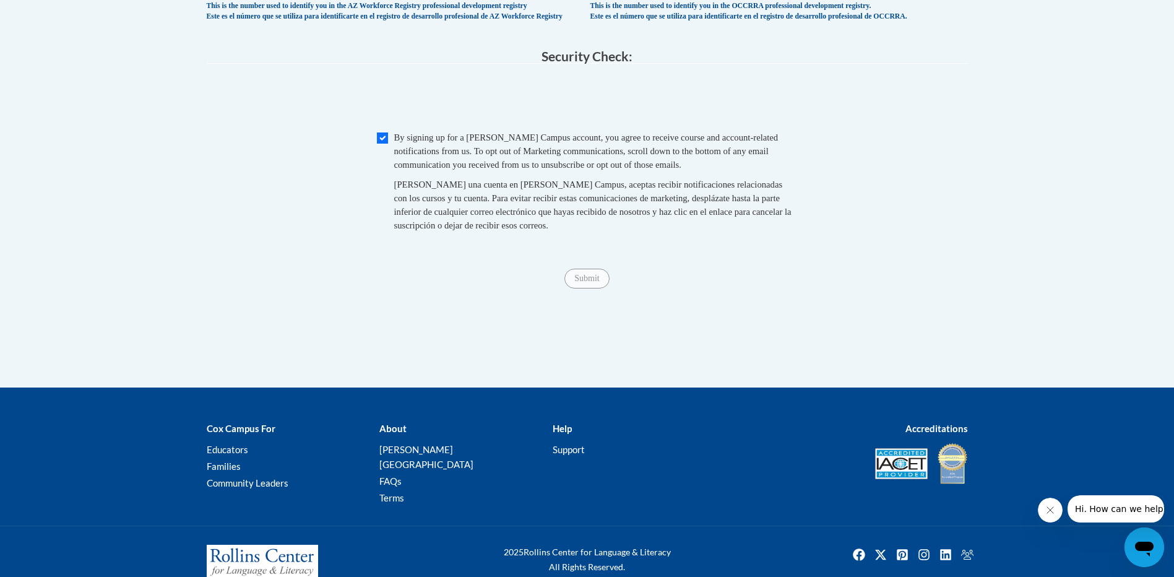
click at [575, 289] on div "Submit Submit" at bounding box center [588, 279] width 762 height 20
click at [578, 282] on span "Submit" at bounding box center [587, 277] width 45 height 10
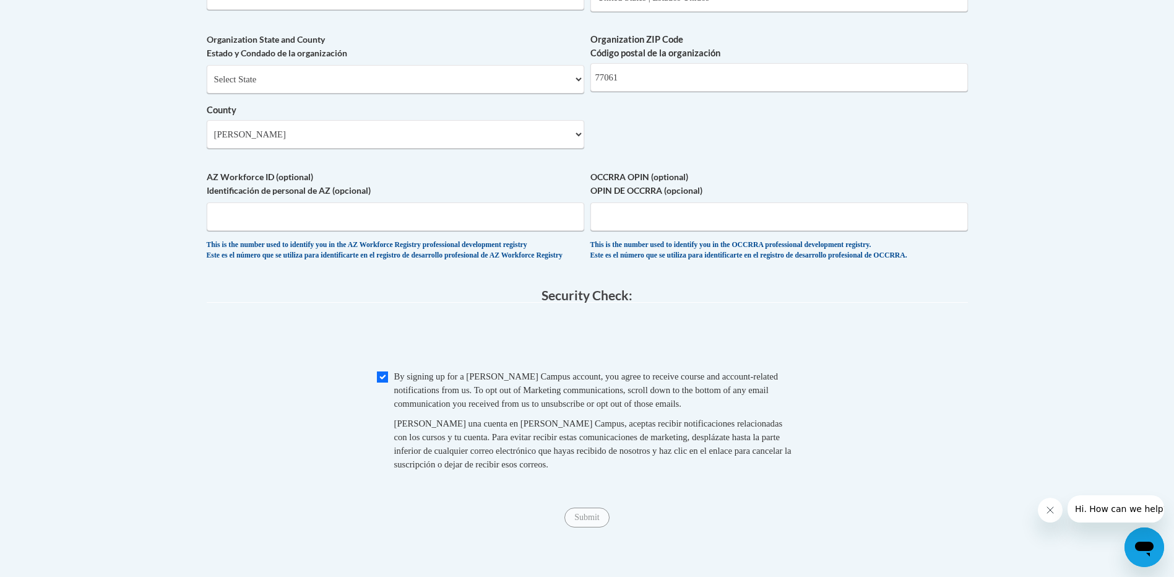
scroll to position [990, 0]
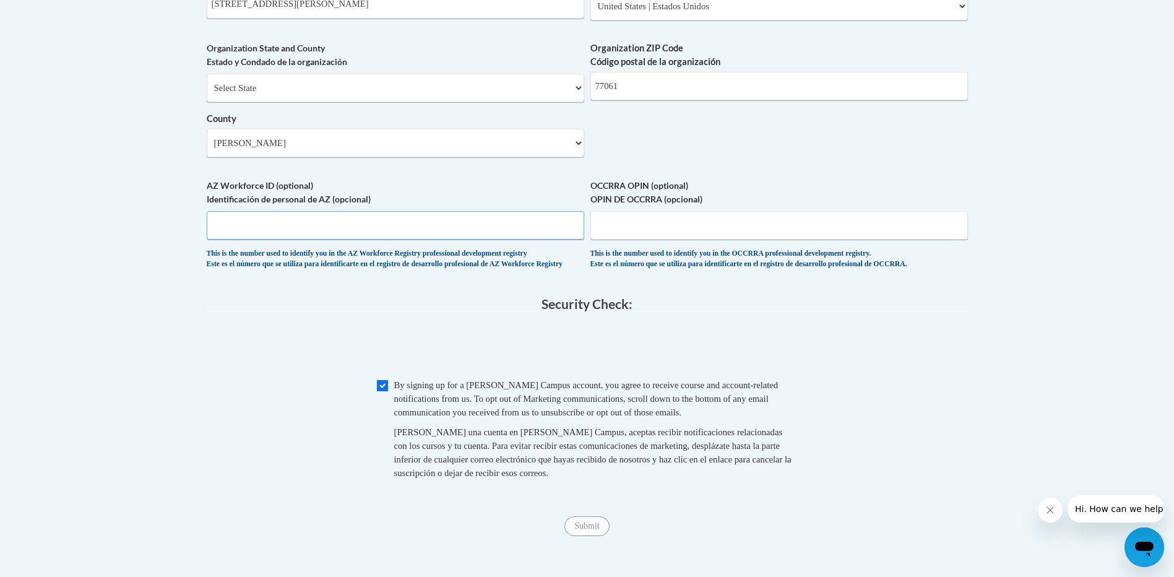
click at [502, 240] on input "AZ Workforce ID (optional) Identificación de personal de AZ (opcional)" at bounding box center [396, 225] width 378 height 28
type input "NA"
click at [725, 240] on input "OCCRRA OPIN (optional) OPIN DE OCCRRA (opcional)" at bounding box center [780, 225] width 378 height 28
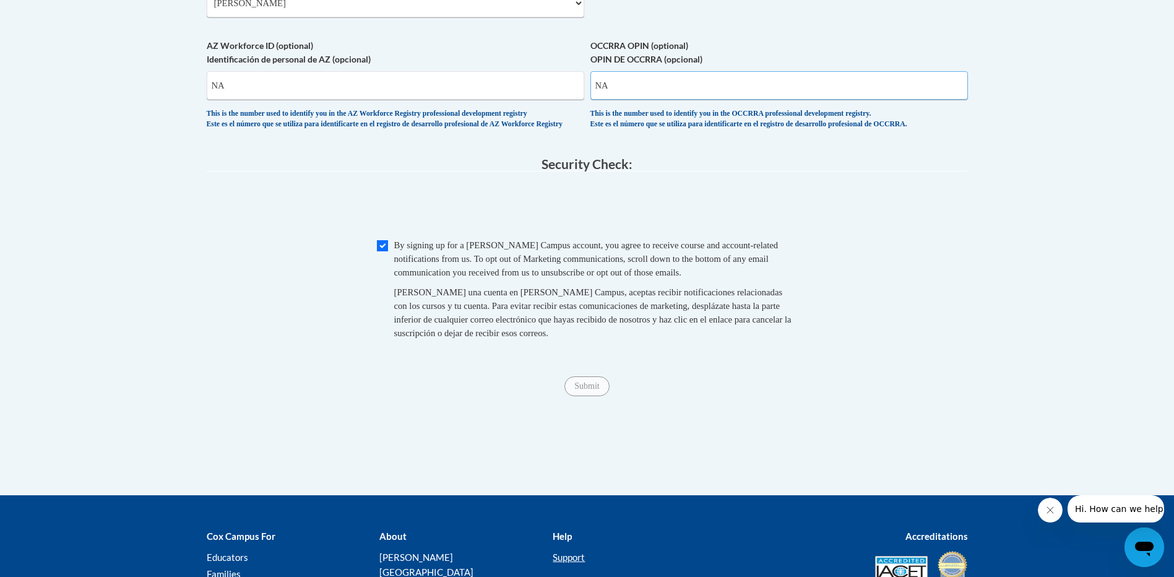
scroll to position [1283, 0]
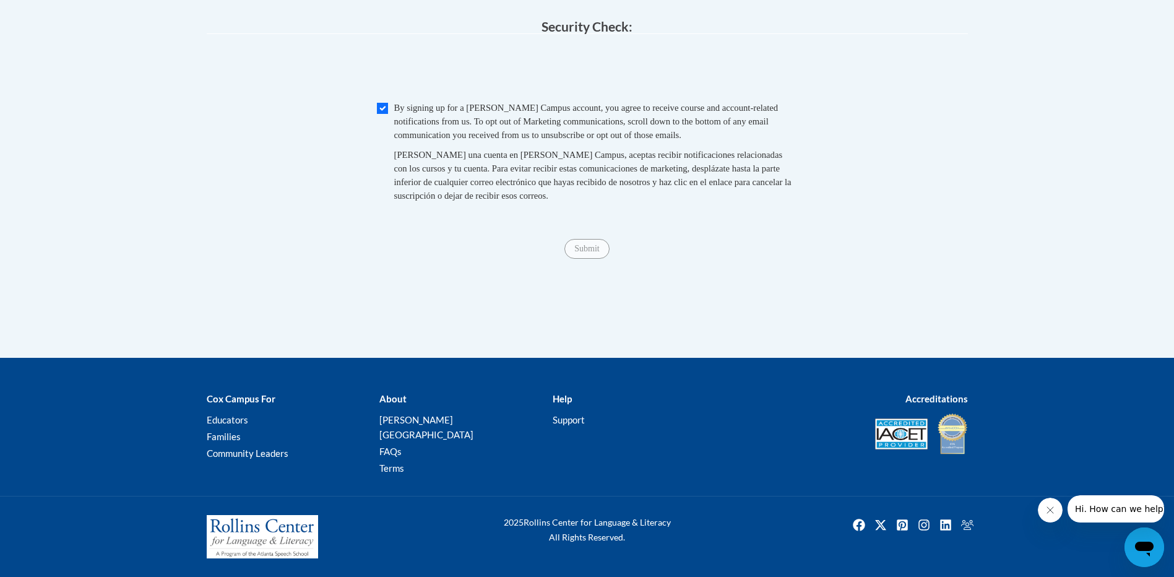
drag, startPoint x: 594, startPoint y: 313, endPoint x: 571, endPoint y: 290, distance: 32.8
click at [590, 253] on span "Submit" at bounding box center [587, 248] width 45 height 10
click at [591, 253] on span "Submit" at bounding box center [587, 248] width 45 height 10
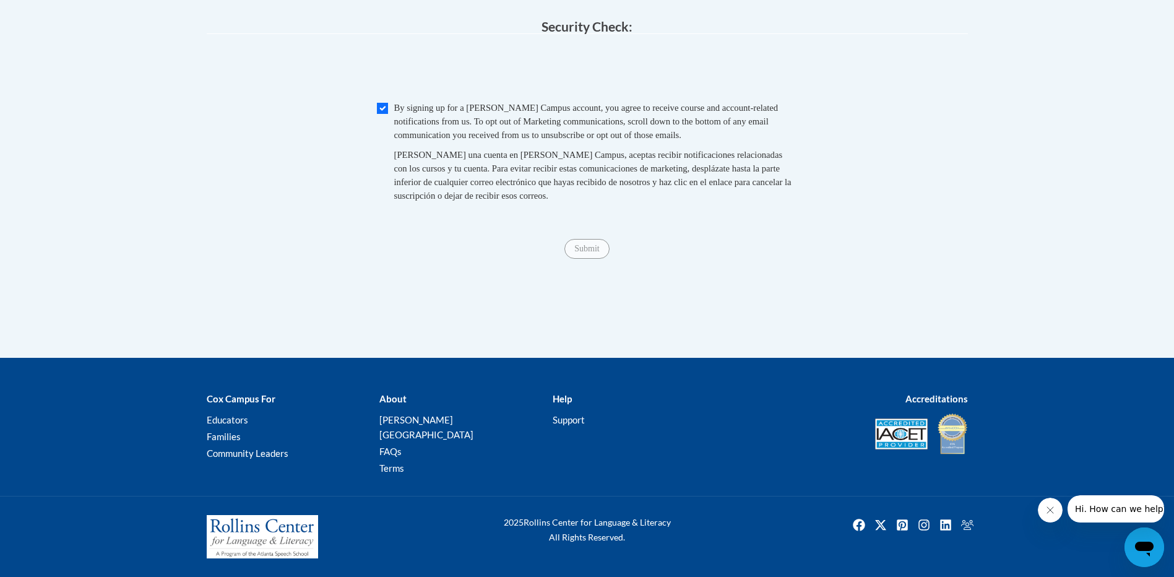
drag, startPoint x: 592, startPoint y: 263, endPoint x: 584, endPoint y: 264, distance: 7.5
click at [591, 253] on span "Submit" at bounding box center [587, 248] width 45 height 10
click at [581, 253] on span "Submit" at bounding box center [587, 248] width 45 height 10
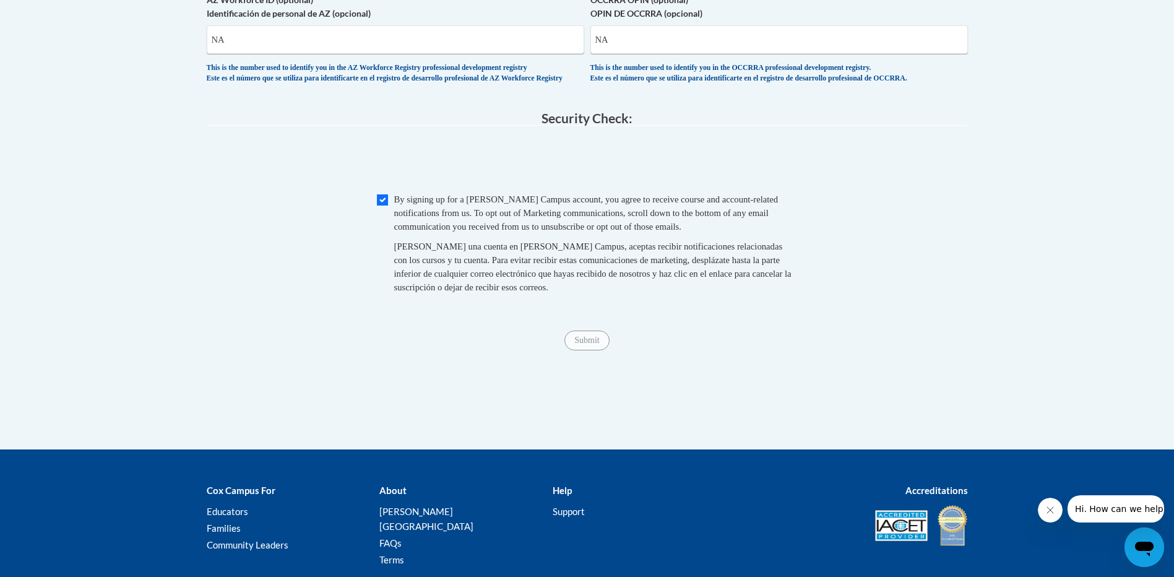
scroll to position [1035, 0]
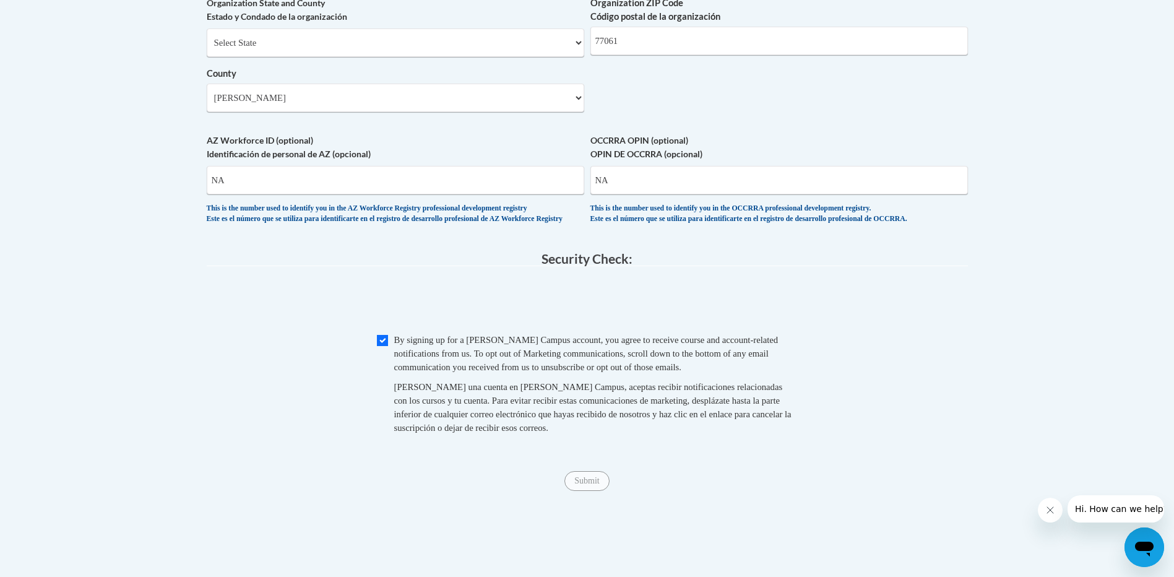
click at [712, 221] on span "OCCRRA OPIN (optional) OPIN DE OCCRRA (opcional) NA This is the number used to …" at bounding box center [780, 179] width 378 height 90
click at [701, 188] on input "NA" at bounding box center [780, 180] width 378 height 28
type input "N"
click at [374, 194] on input "NA" at bounding box center [396, 180] width 378 height 28
type input "N"
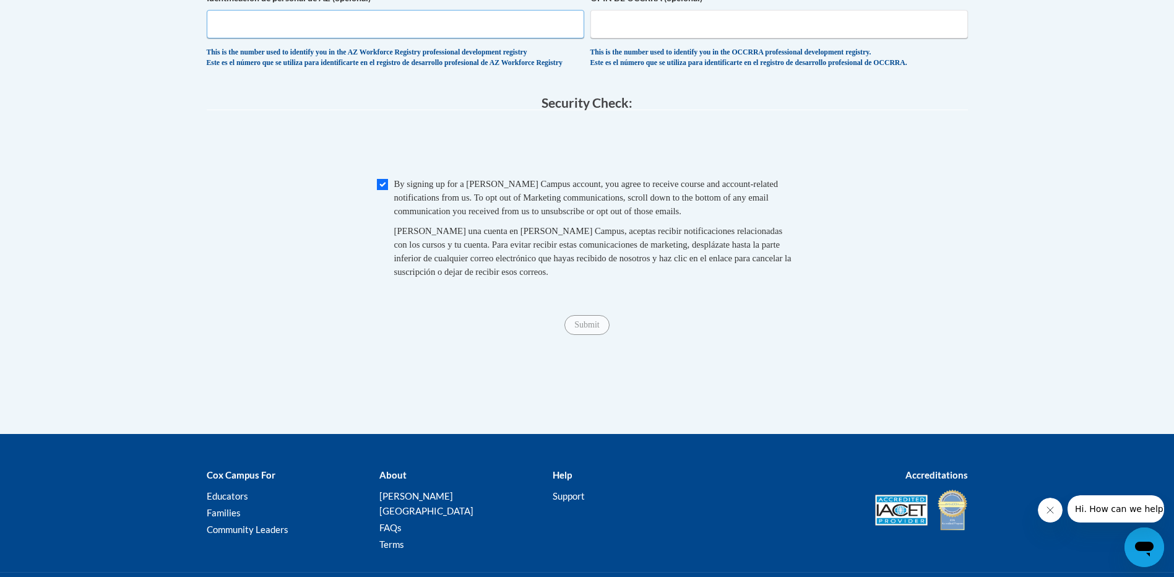
scroll to position [1221, 0]
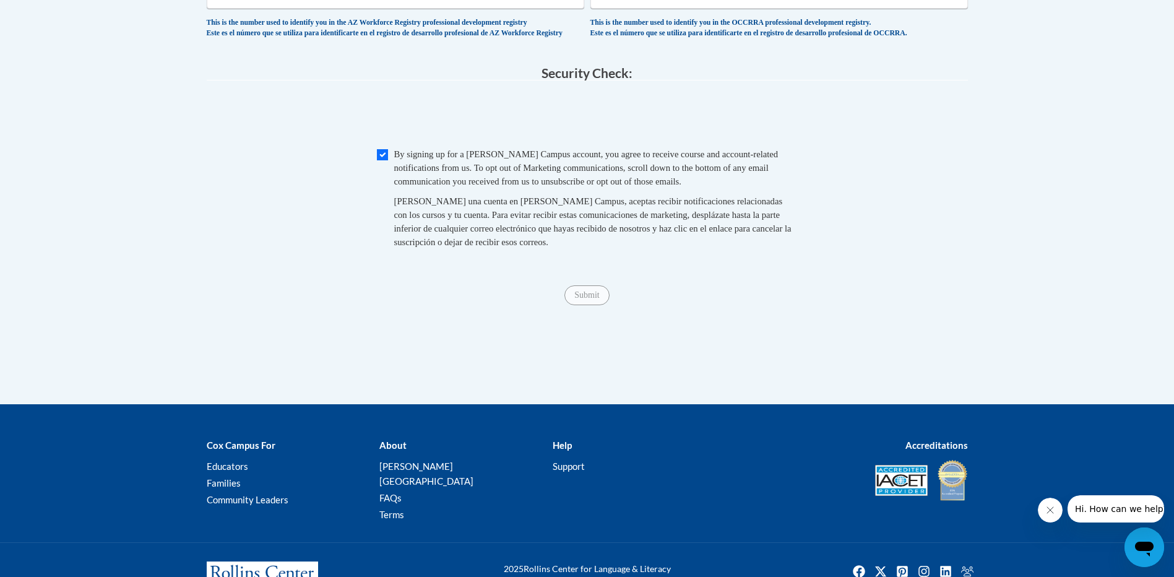
click at [497, 249] on div "[PERSON_NAME] una cuenta en [PERSON_NAME] Campus, aceptas recibir notificacione…" at bounding box center [596, 221] width 404 height 54
click at [490, 247] on span "[PERSON_NAME] una cuenta en [PERSON_NAME] Campus, aceptas recibir notificacione…" at bounding box center [592, 221] width 397 height 51
drag, startPoint x: 492, startPoint y: 263, endPoint x: 578, endPoint y: 307, distance: 96.1
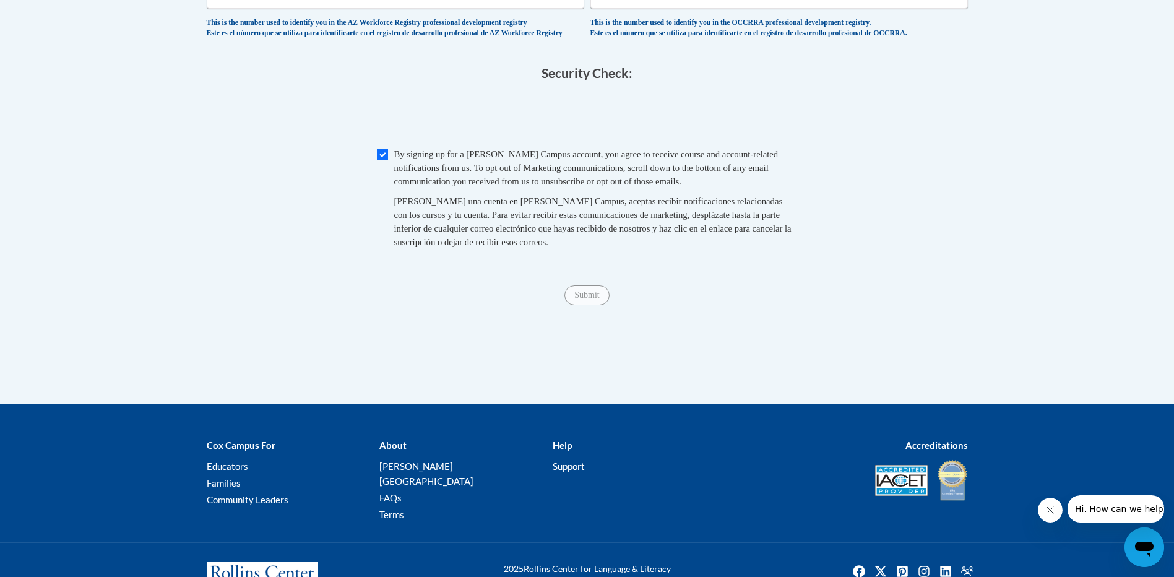
click at [589, 299] on span "Submit" at bounding box center [587, 294] width 45 height 10
click at [588, 299] on span "Submit" at bounding box center [587, 294] width 45 height 10
drag, startPoint x: 588, startPoint y: 319, endPoint x: 575, endPoint y: 324, distance: 14.5
click at [578, 299] on span "Submit" at bounding box center [587, 294] width 45 height 10
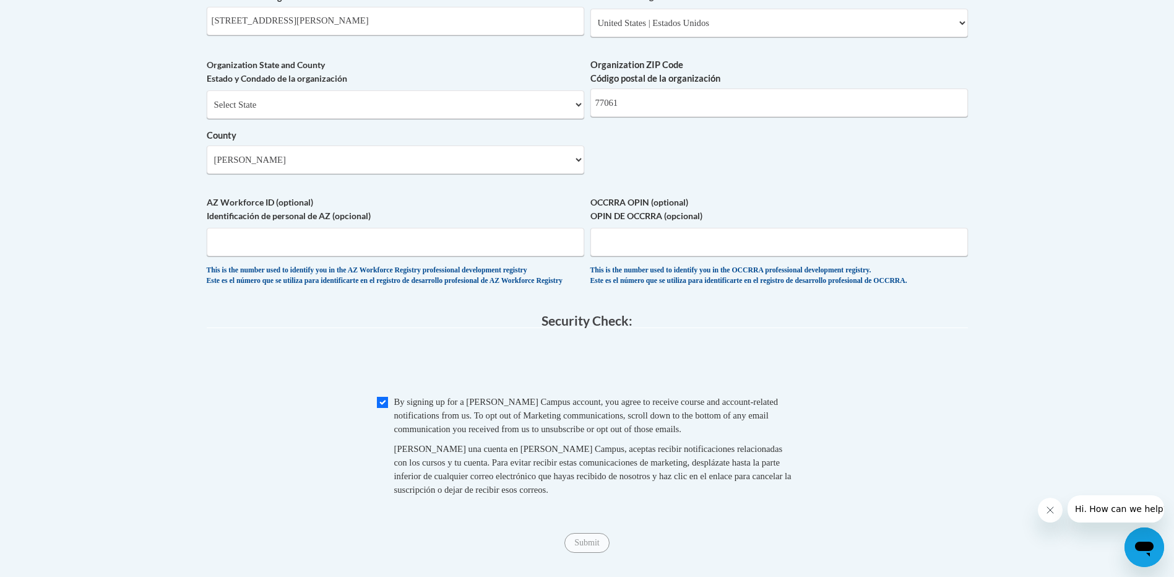
scroll to position [1035, 0]
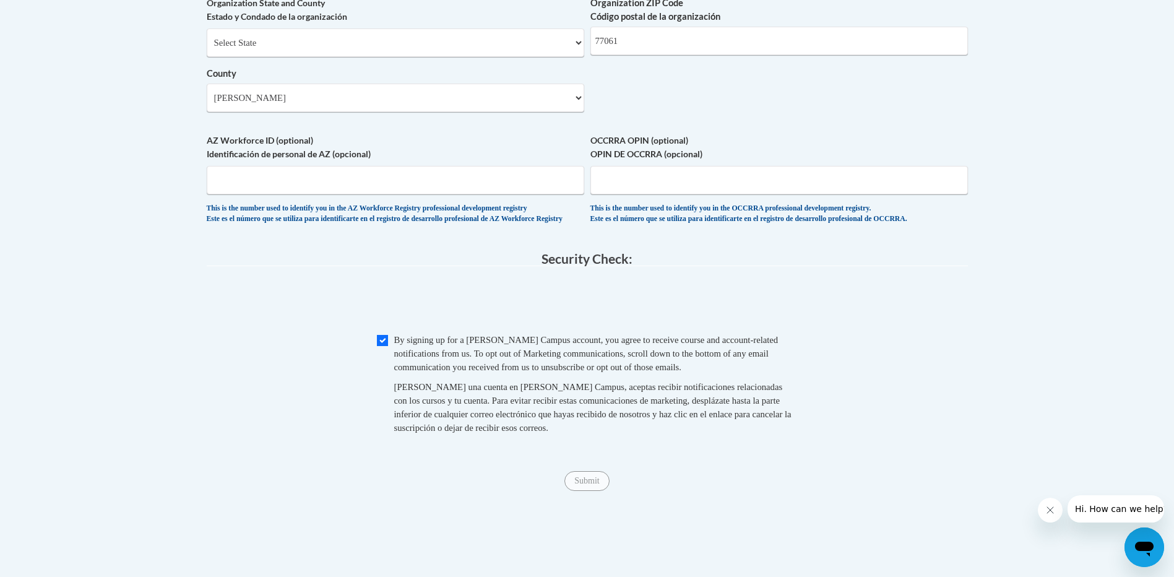
click at [586, 491] on div "Submit Submit" at bounding box center [588, 481] width 762 height 20
click at [585, 485] on span "Submit" at bounding box center [587, 480] width 45 height 10
click at [583, 485] on span "Submit" at bounding box center [587, 480] width 45 height 10
drag, startPoint x: 583, startPoint y: 511, endPoint x: 580, endPoint y: 518, distance: 7.2
click at [583, 491] on div "Submit Submit" at bounding box center [588, 481] width 762 height 20
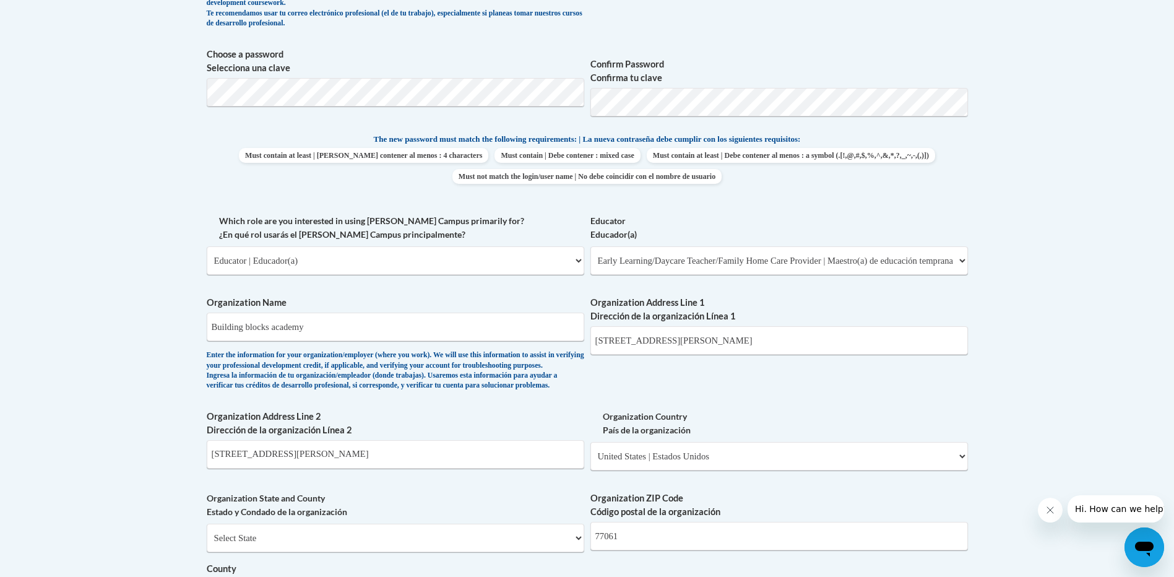
scroll to position [1084, 0]
